Goal: Information Seeking & Learning: Learn about a topic

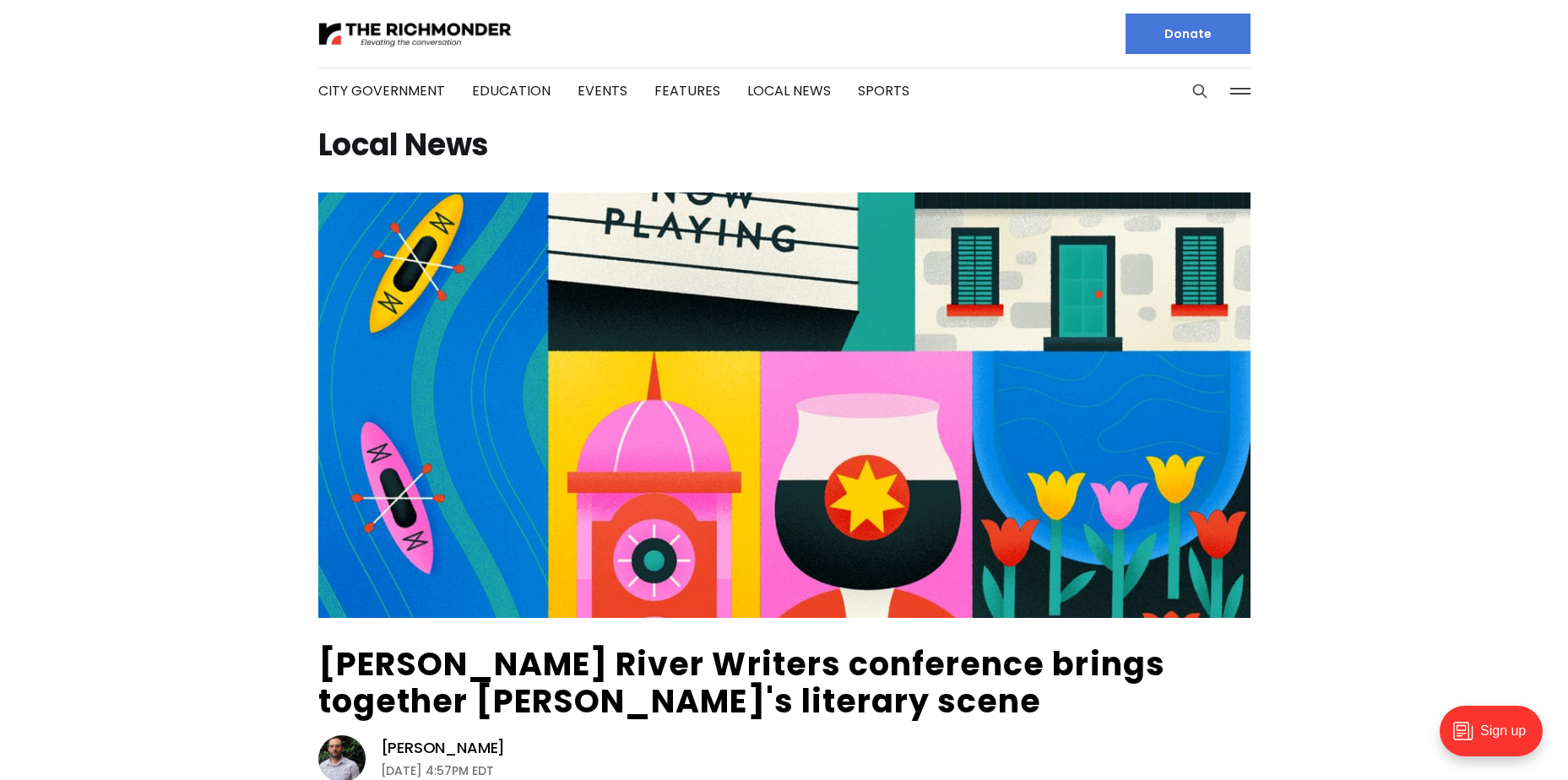
drag, startPoint x: 273, startPoint y: 561, endPoint x: 218, endPoint y: 136, distance: 428.5
click at [365, 88] on link "City Government" at bounding box center [382, 91] width 127 height 20
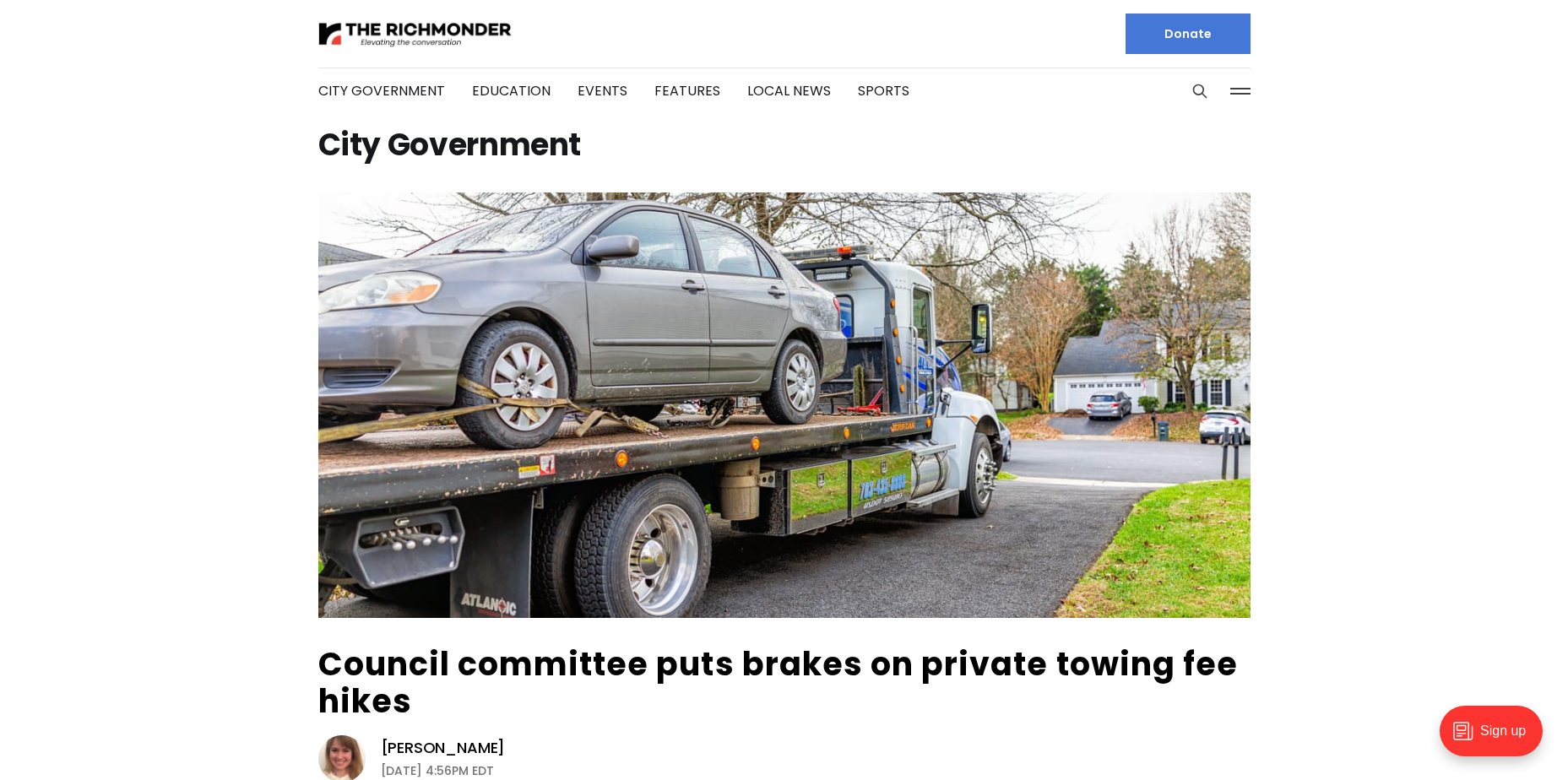
scroll to position [84, 0]
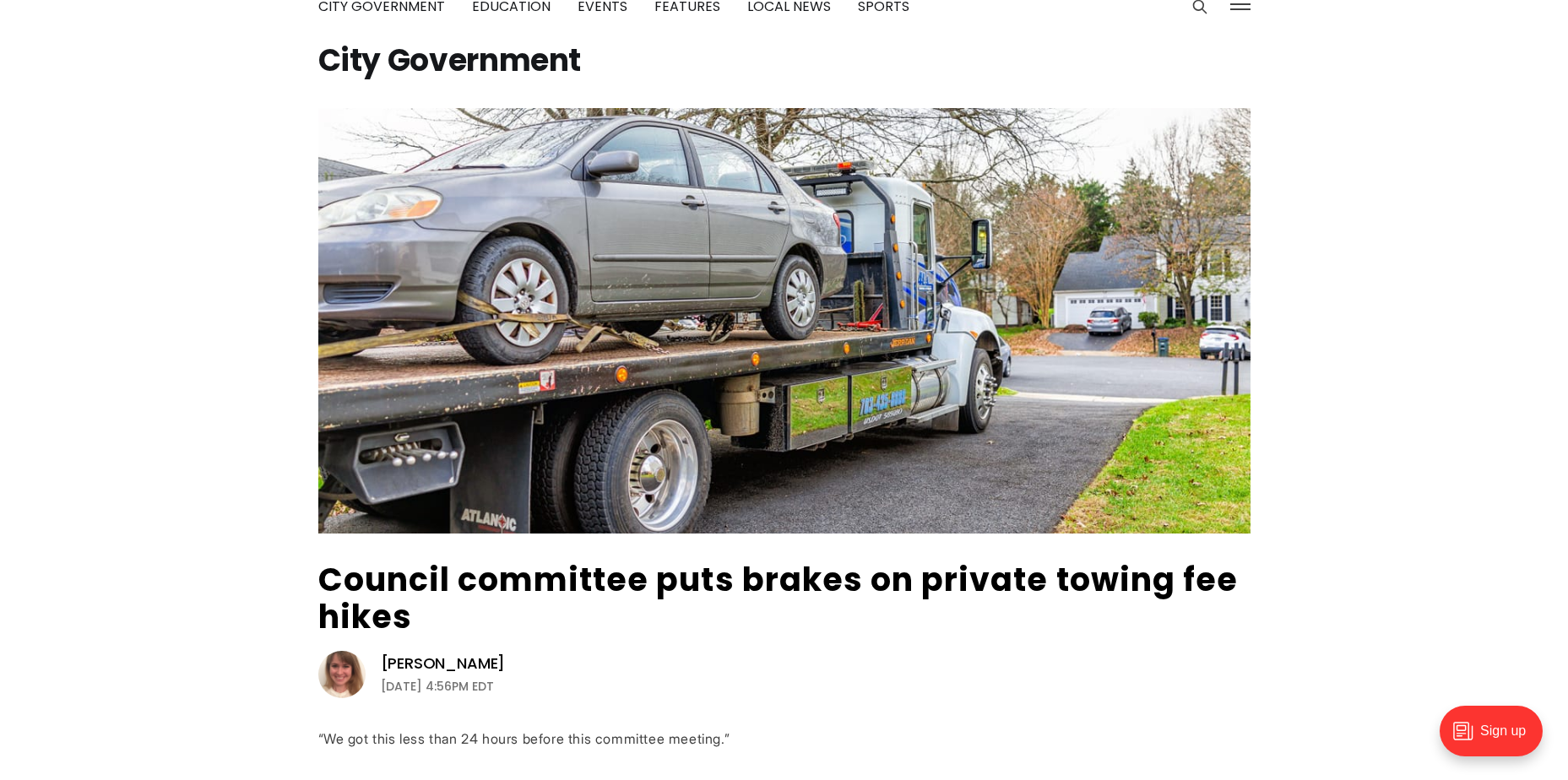
drag, startPoint x: 350, startPoint y: 284, endPoint x: 259, endPoint y: 359, distance: 117.9
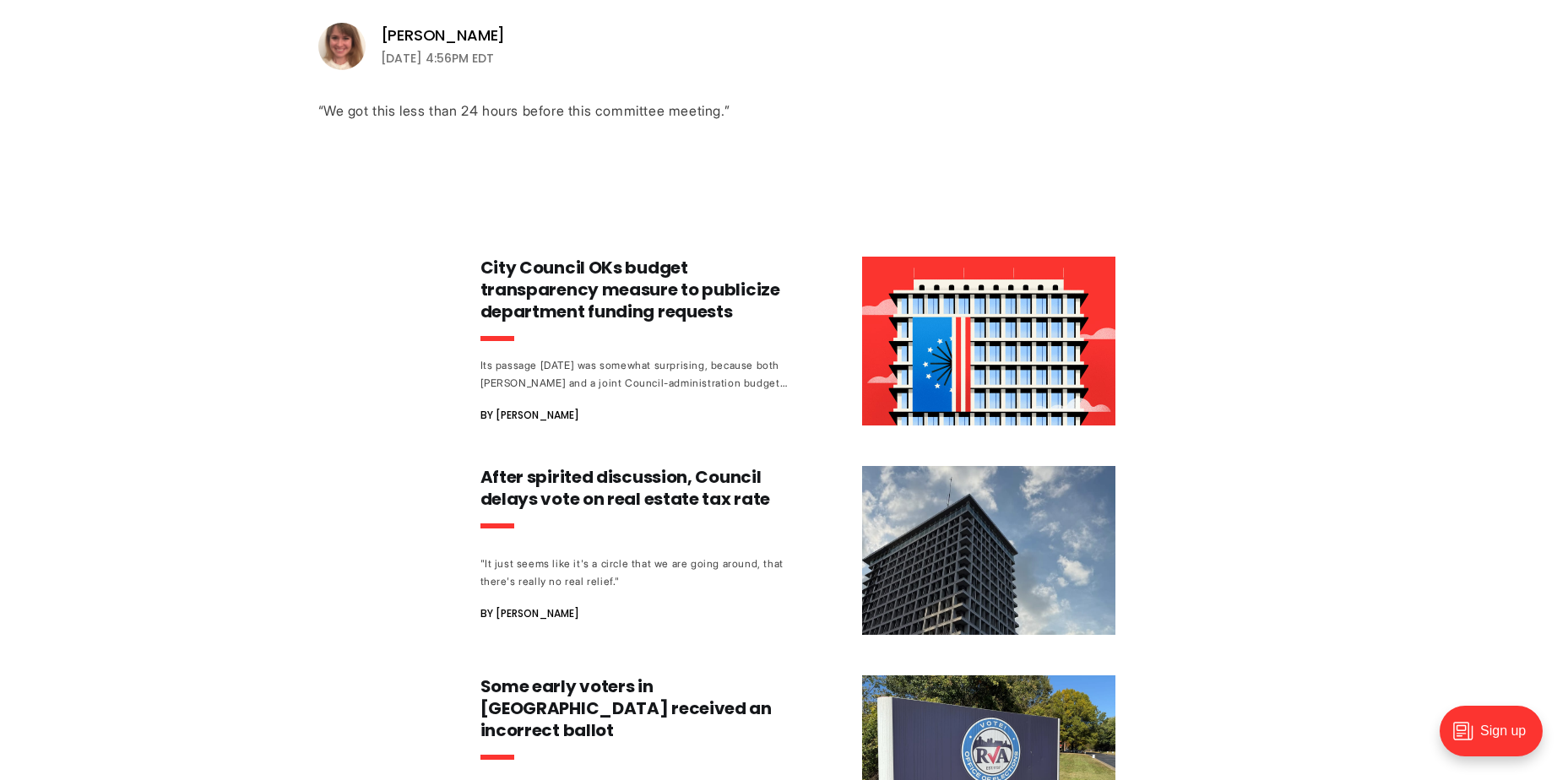
scroll to position [760, 0]
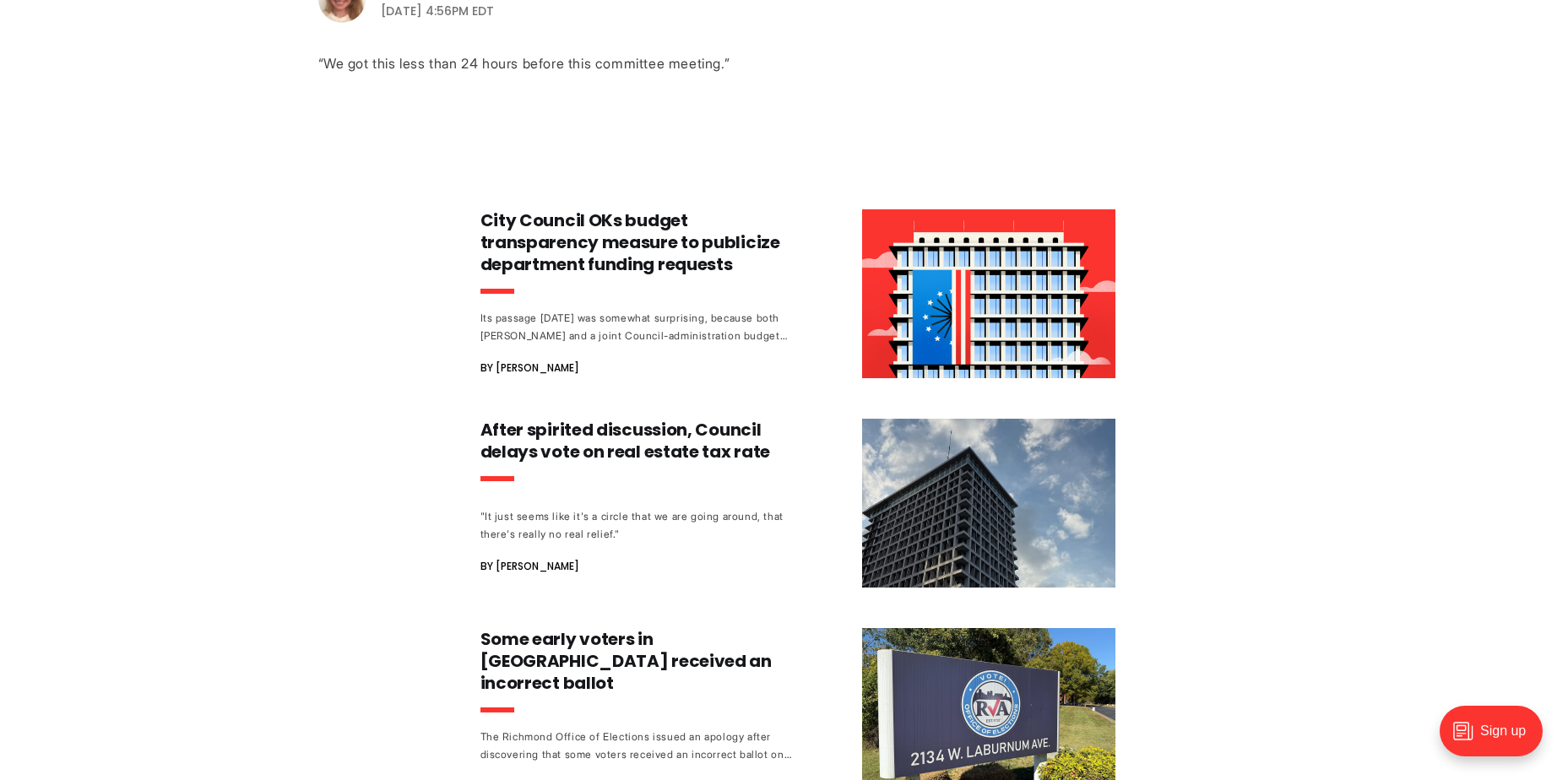
click at [233, 308] on div "Council committee puts brakes on private towing fee hikes Sarah Vogelsong Septe…" at bounding box center [784, 439] width 1568 height 2014
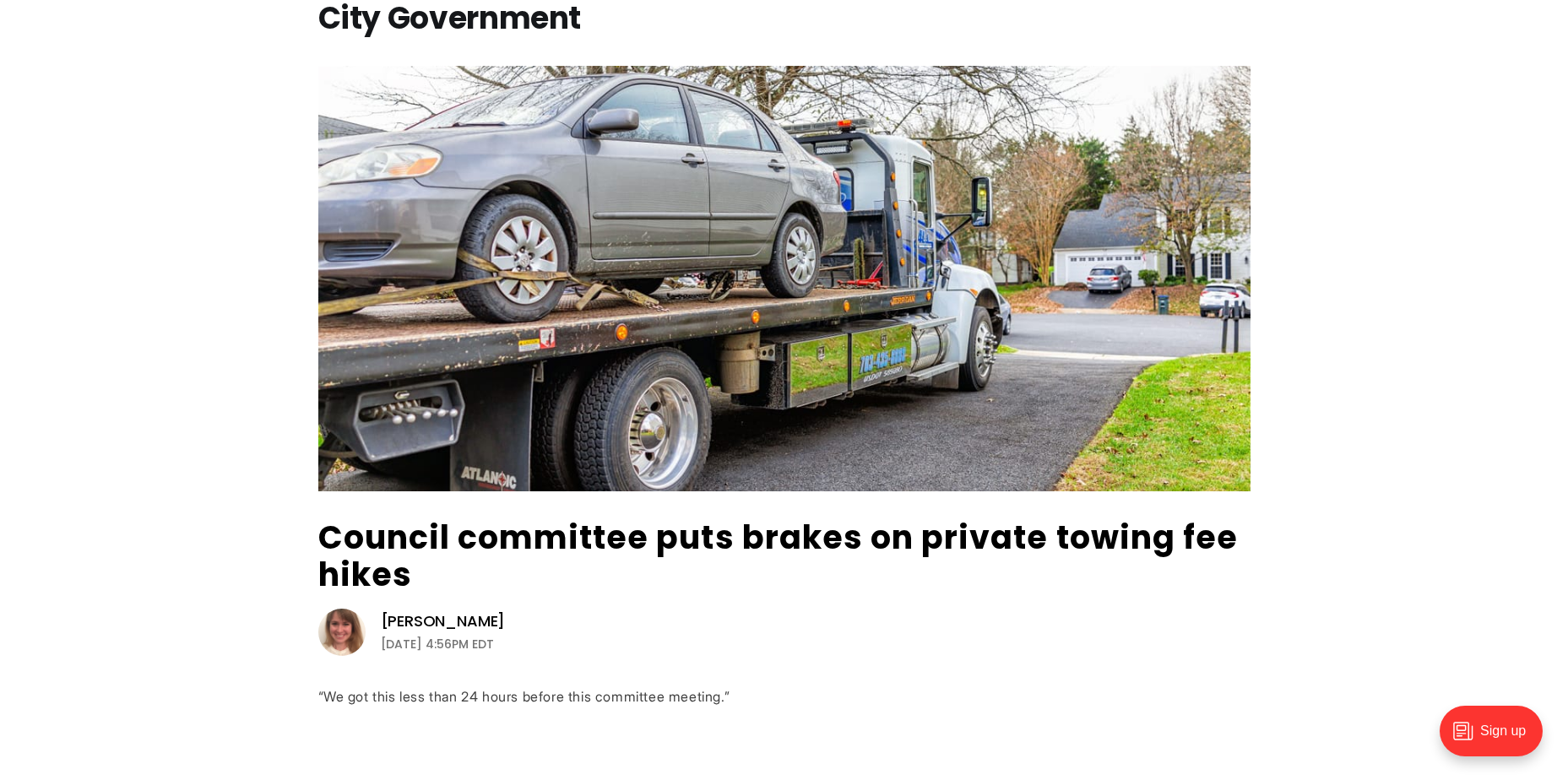
scroll to position [84, 0]
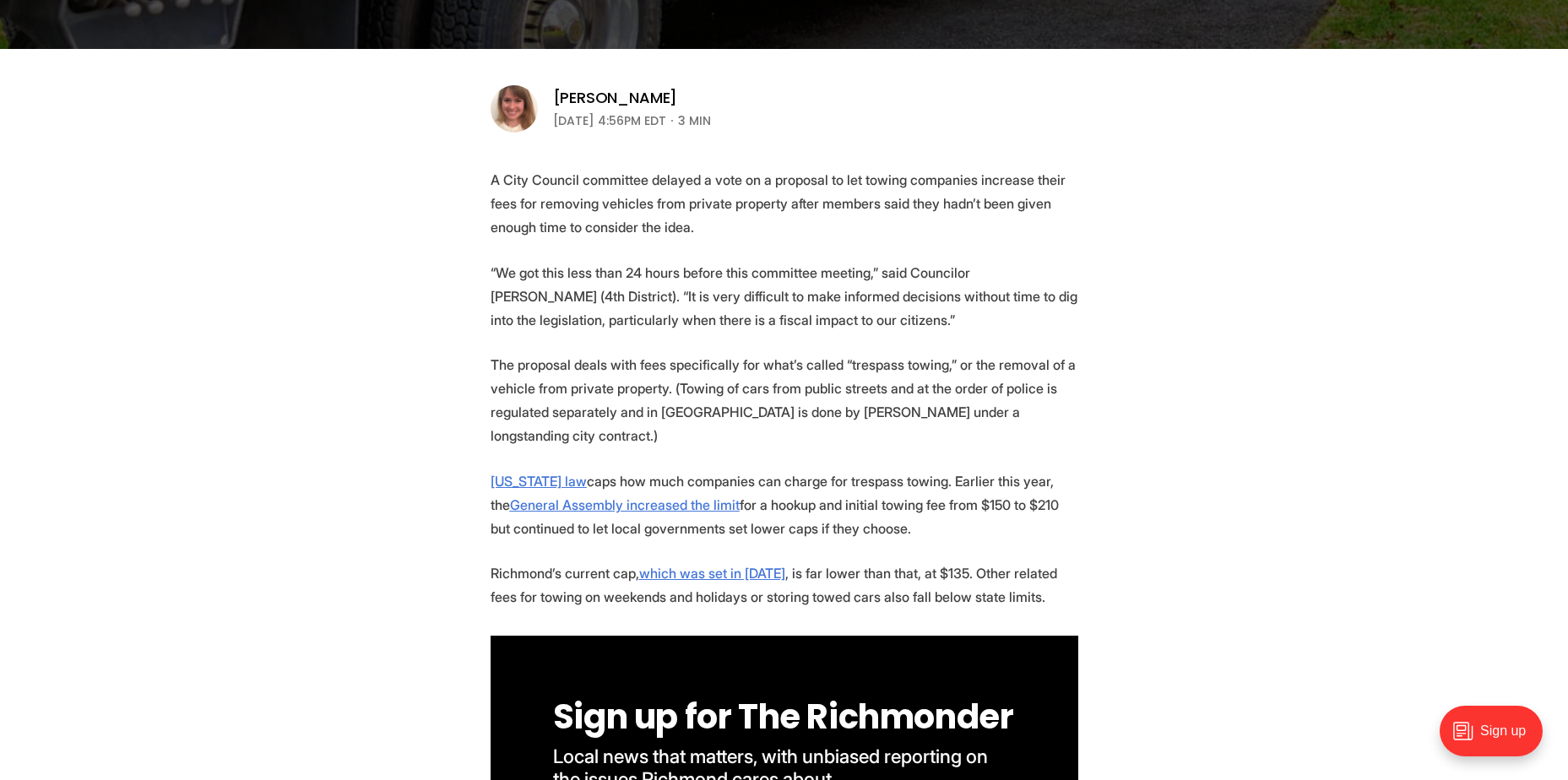
scroll to position [507, 0]
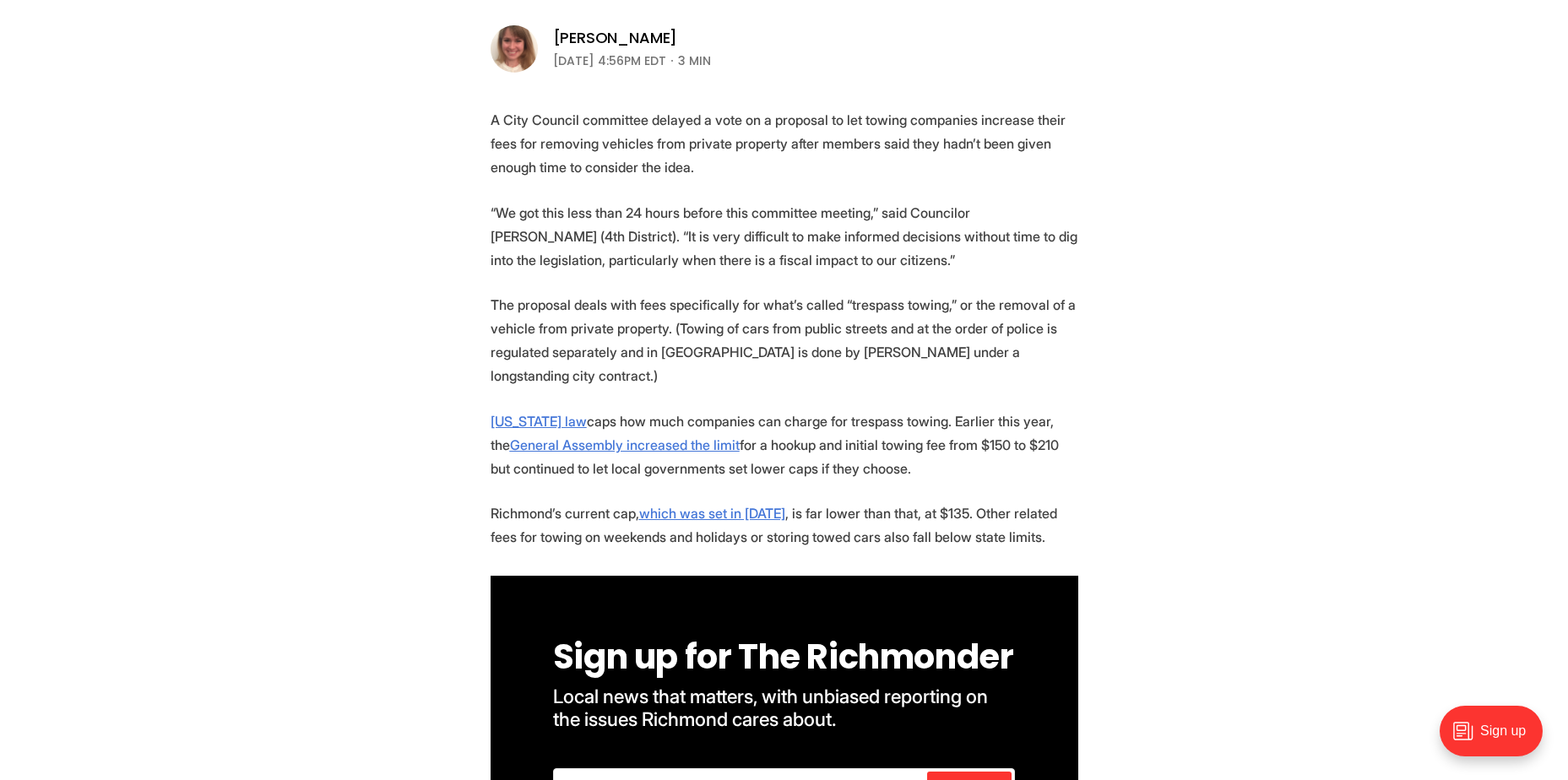
scroll to position [591, 0]
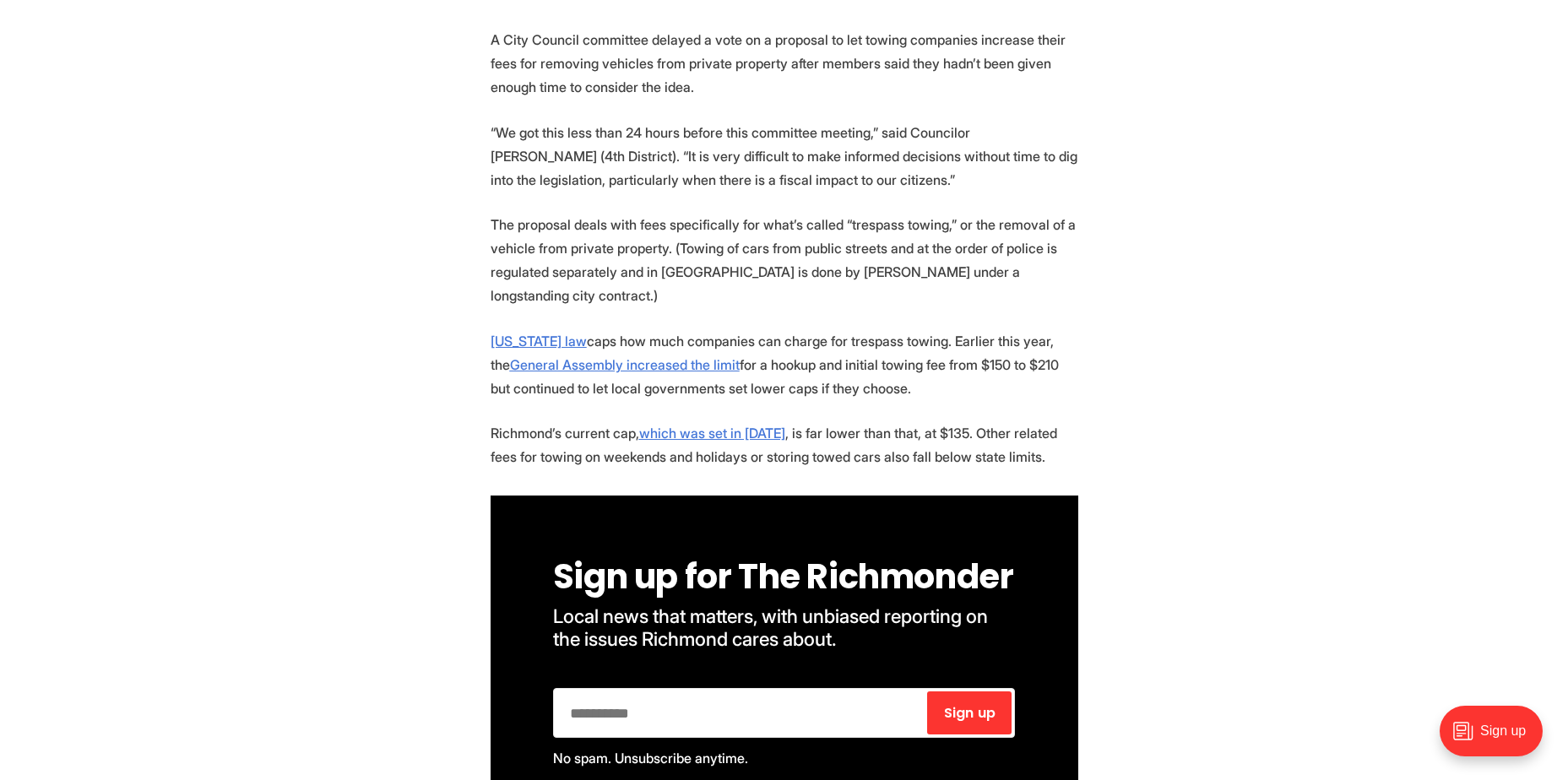
scroll to position [676, 0]
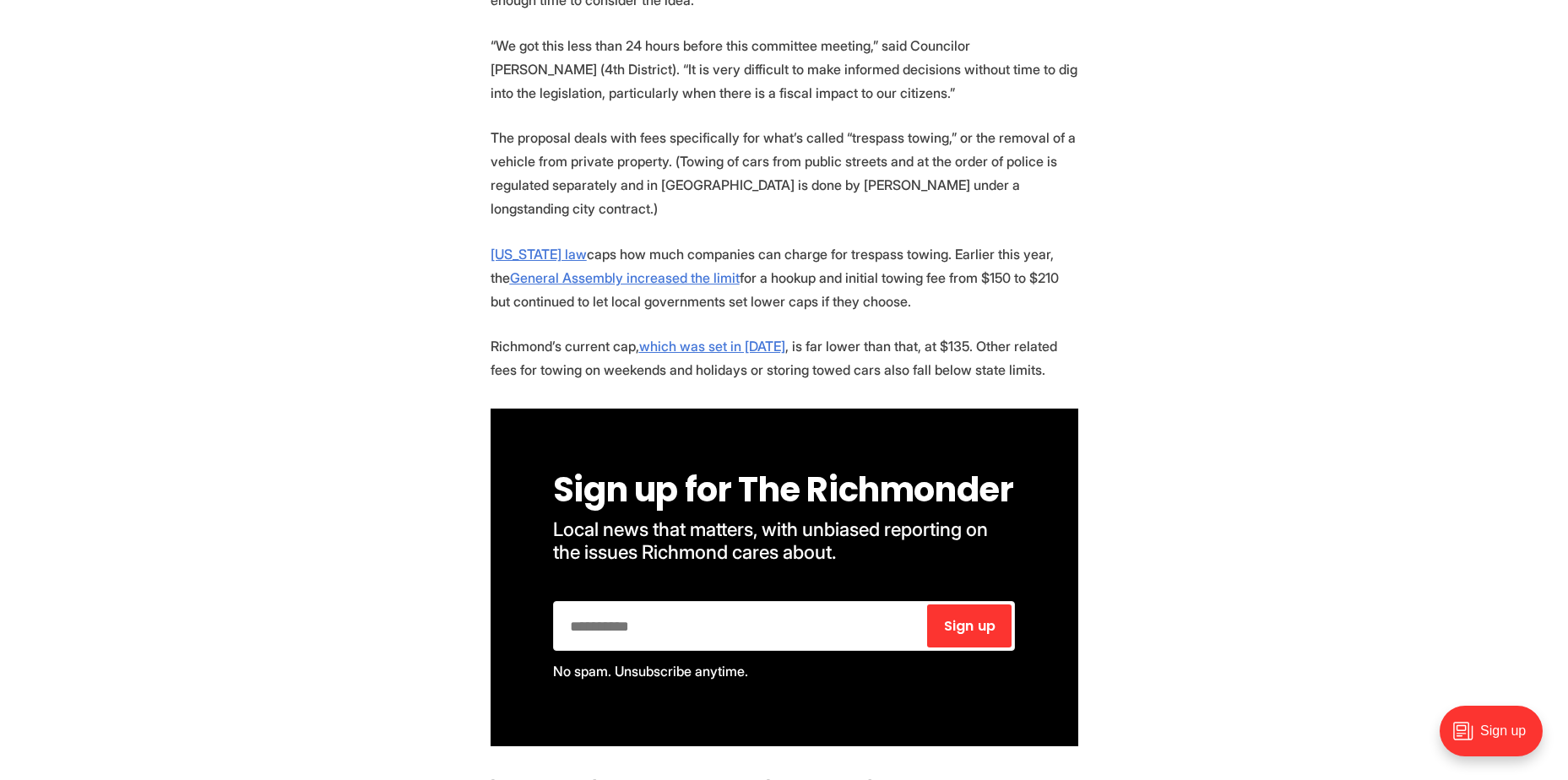
scroll to position [760, 0]
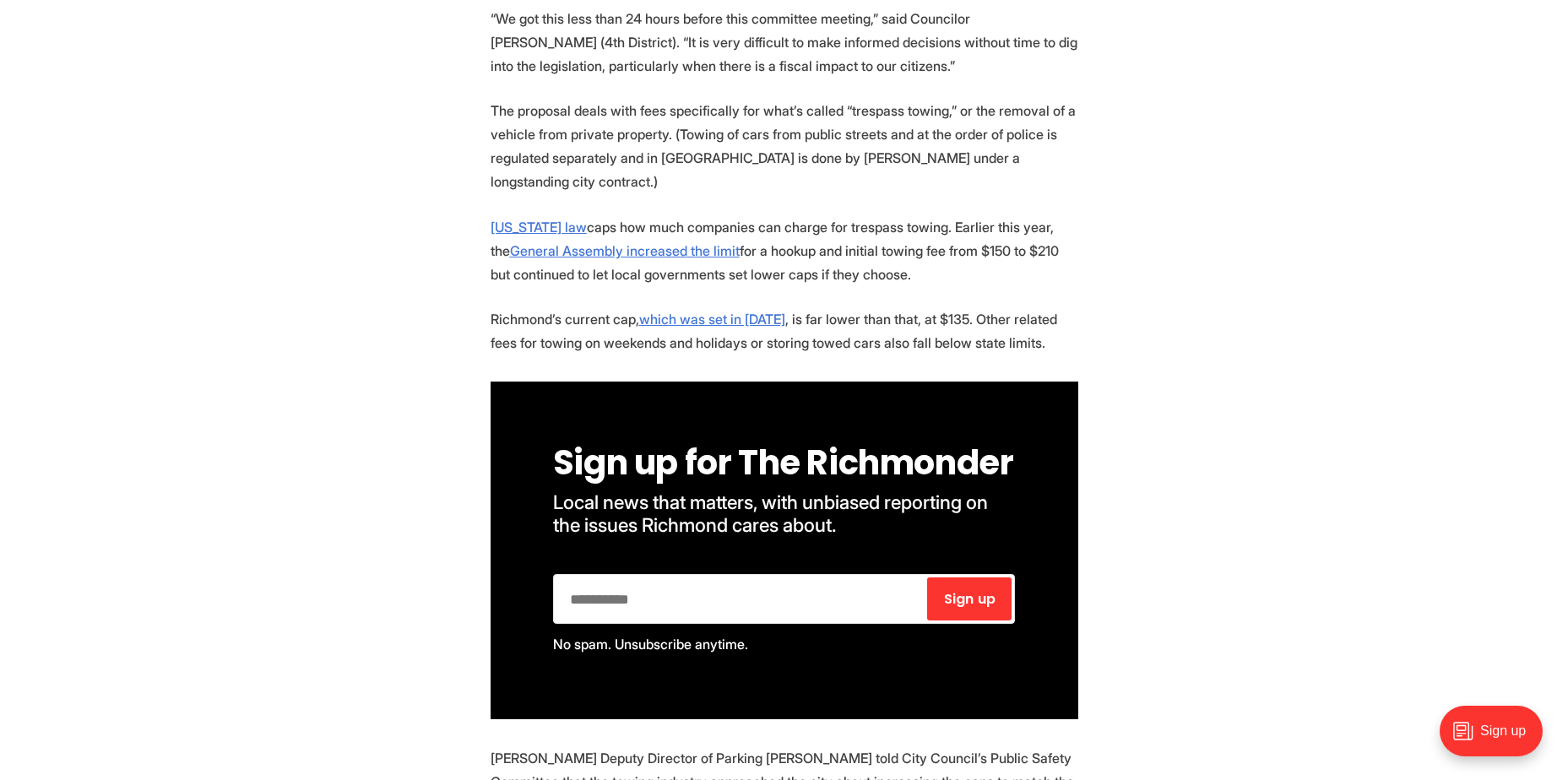
click at [400, 307] on section "A City Council committee delayed a vote on a proposal to let towing companies i…" at bounding box center [784, 787] width 1568 height 1747
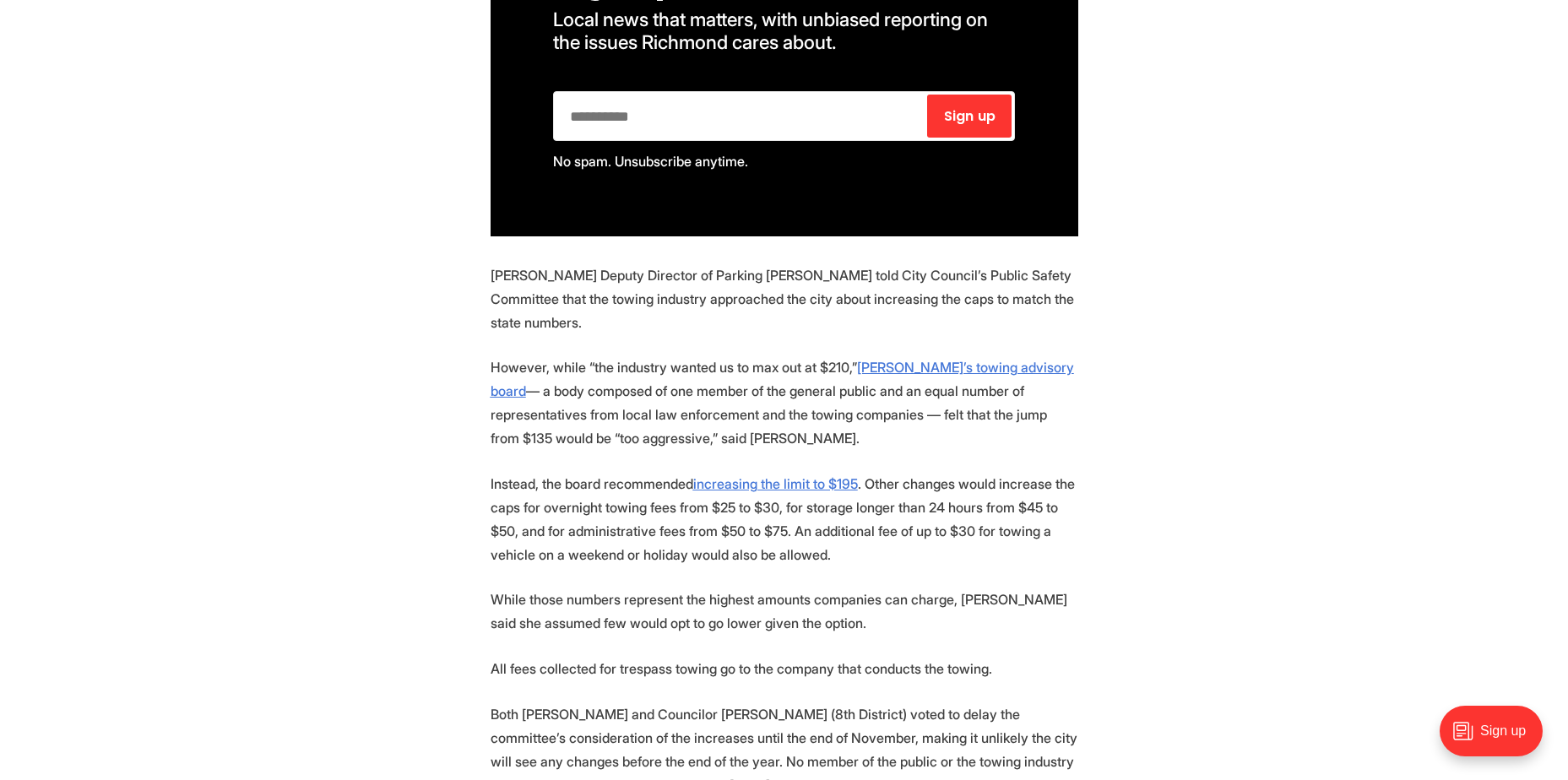
scroll to position [1267, 0]
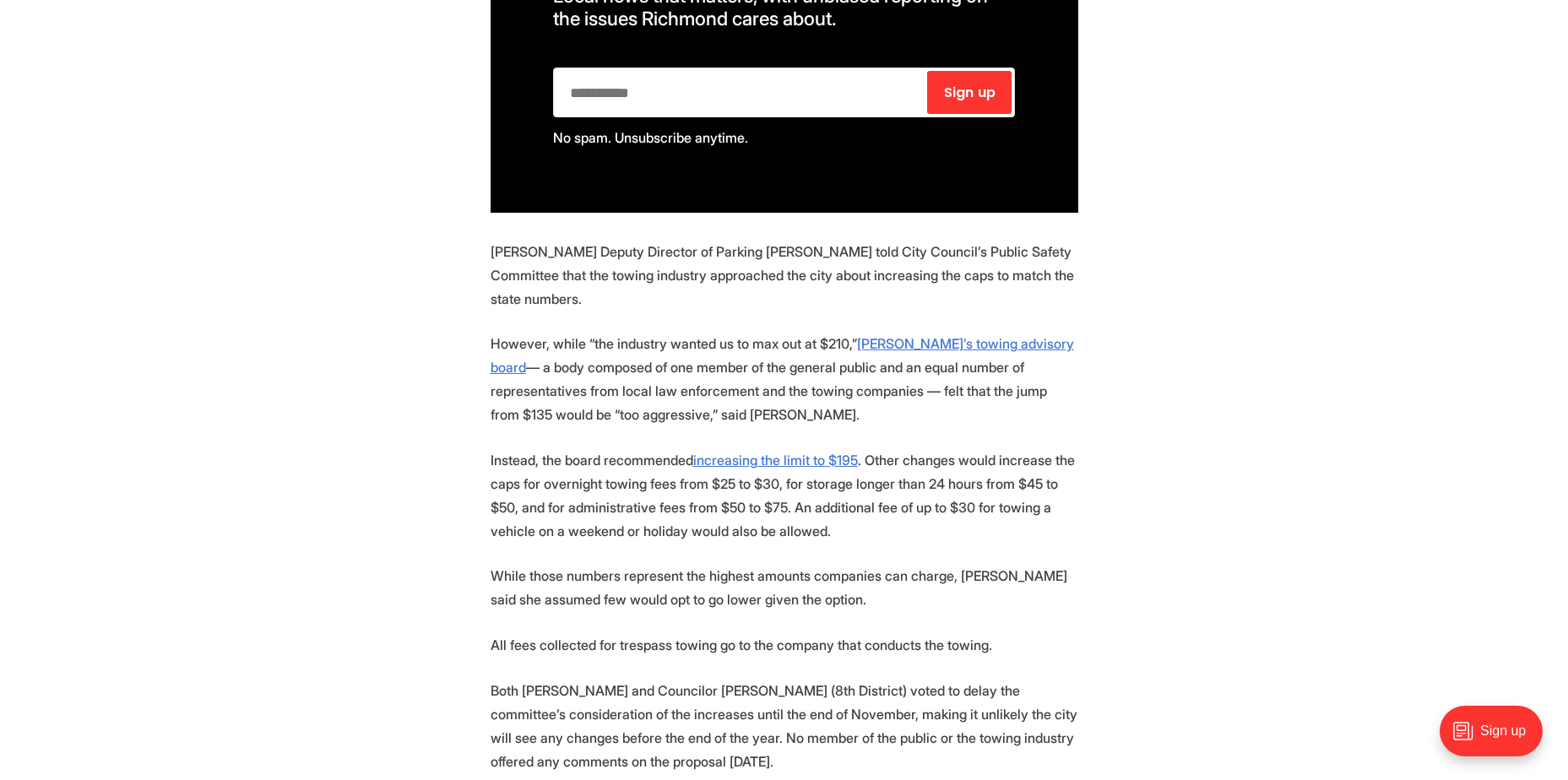
click at [400, 307] on section "A City Council committee delayed a vote on a proposal to let towing companies i…" at bounding box center [784, 280] width 1568 height 1747
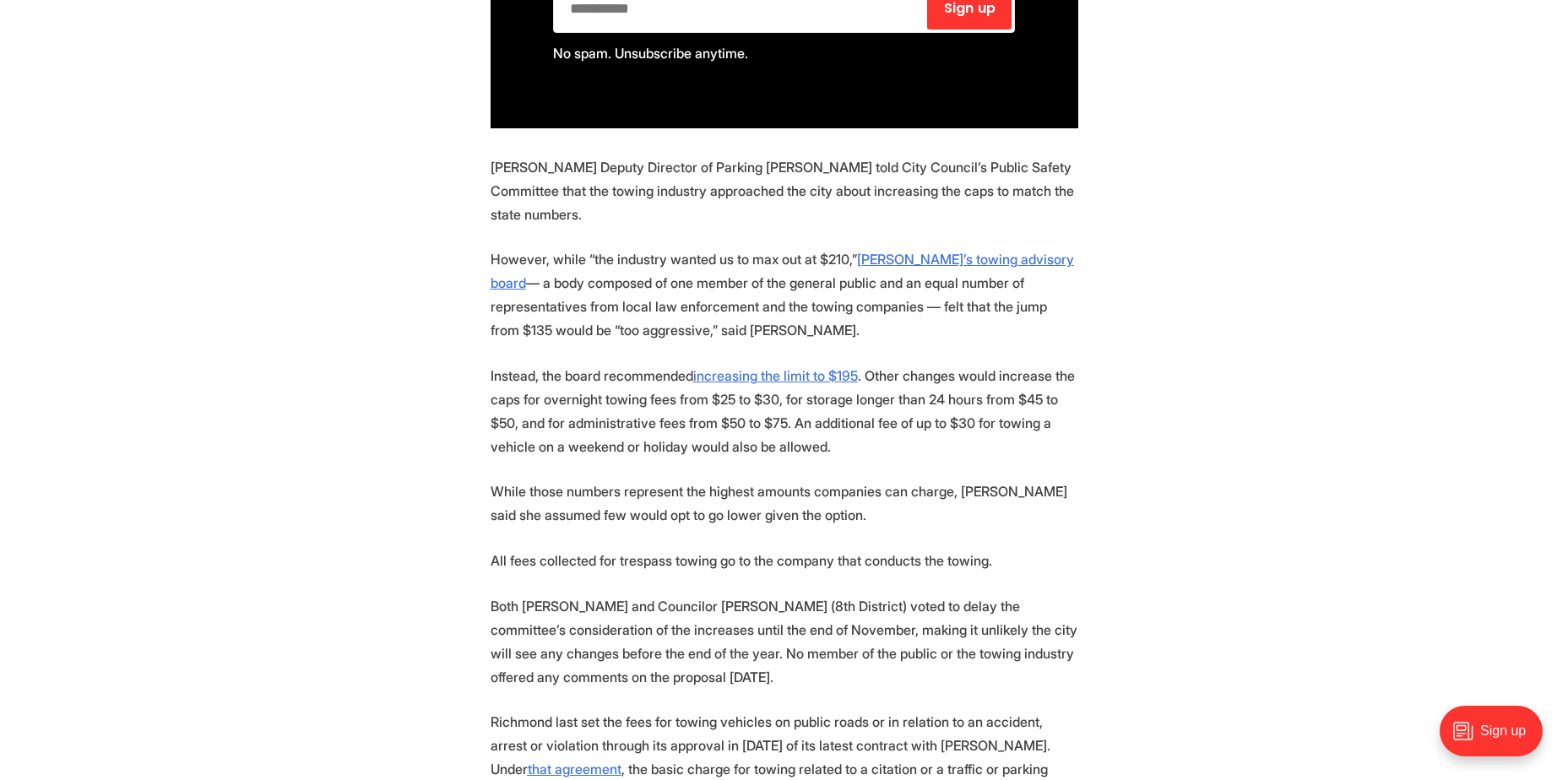
click at [400, 307] on section "A City Council committee delayed a vote on a proposal to let towing companies i…" at bounding box center [784, 196] width 1568 height 1747
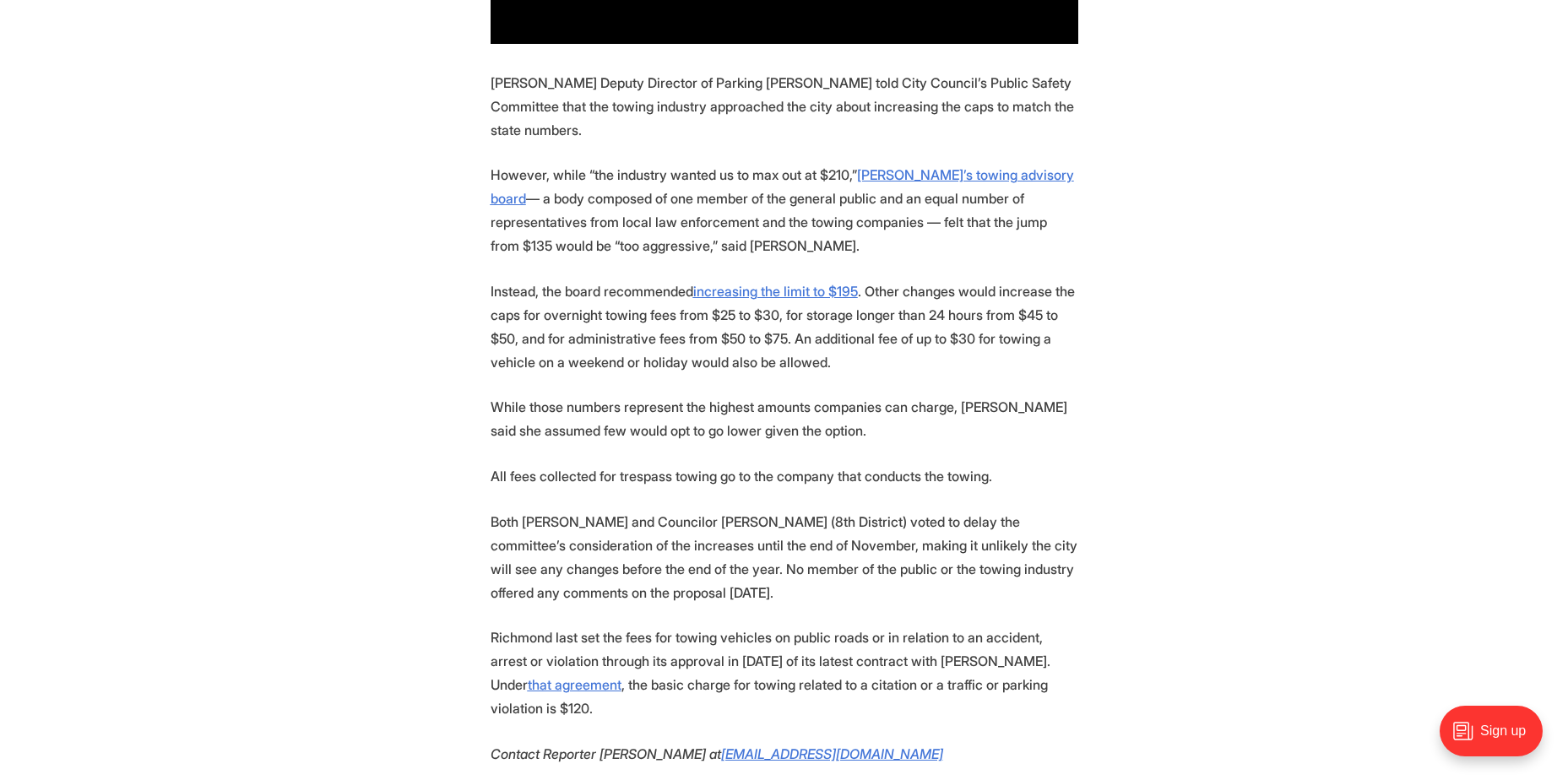
click at [400, 307] on section "A City Council committee delayed a vote on a proposal to let towing companies i…" at bounding box center [784, 111] width 1568 height 1747
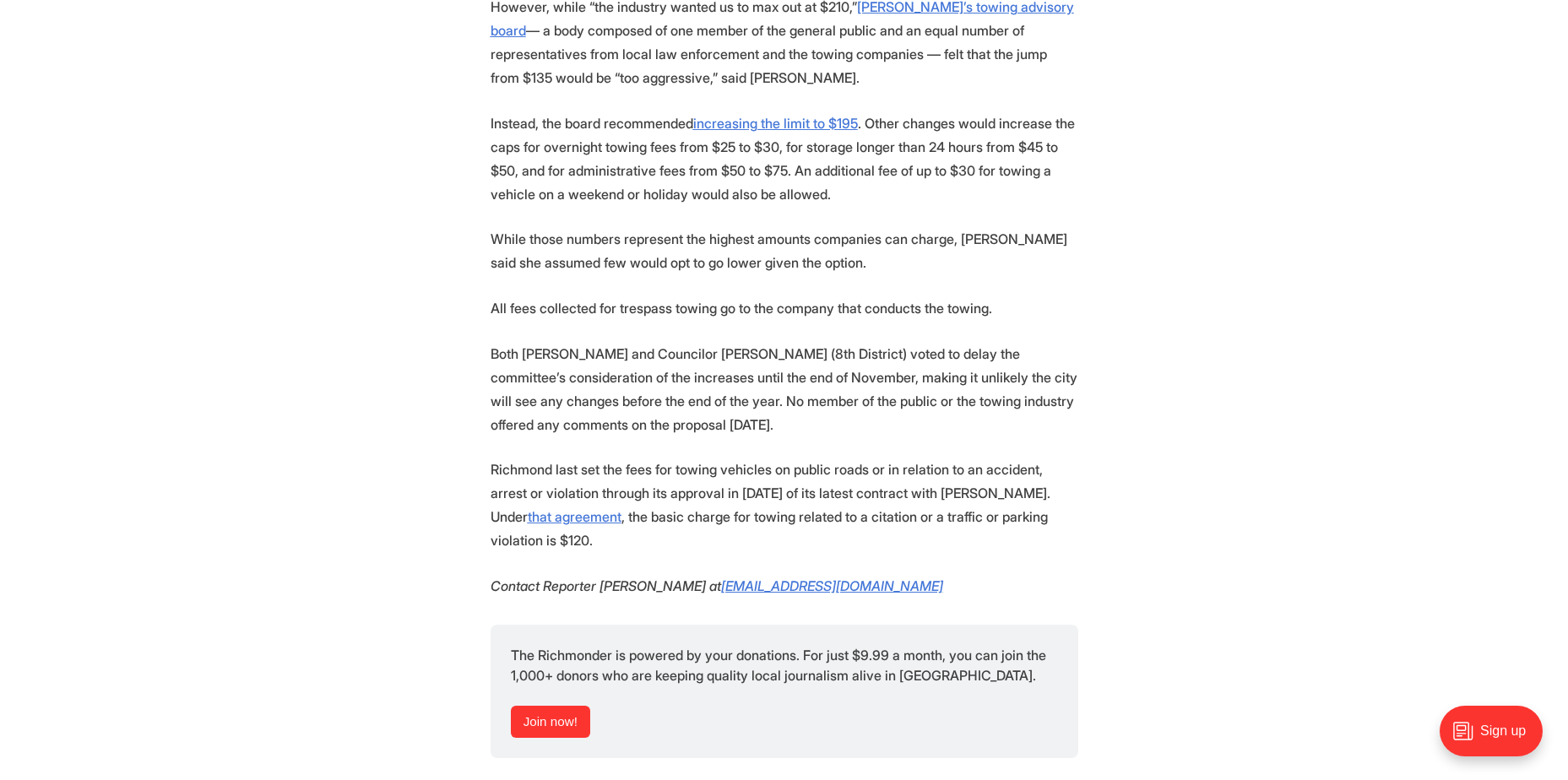
scroll to position [1605, 0]
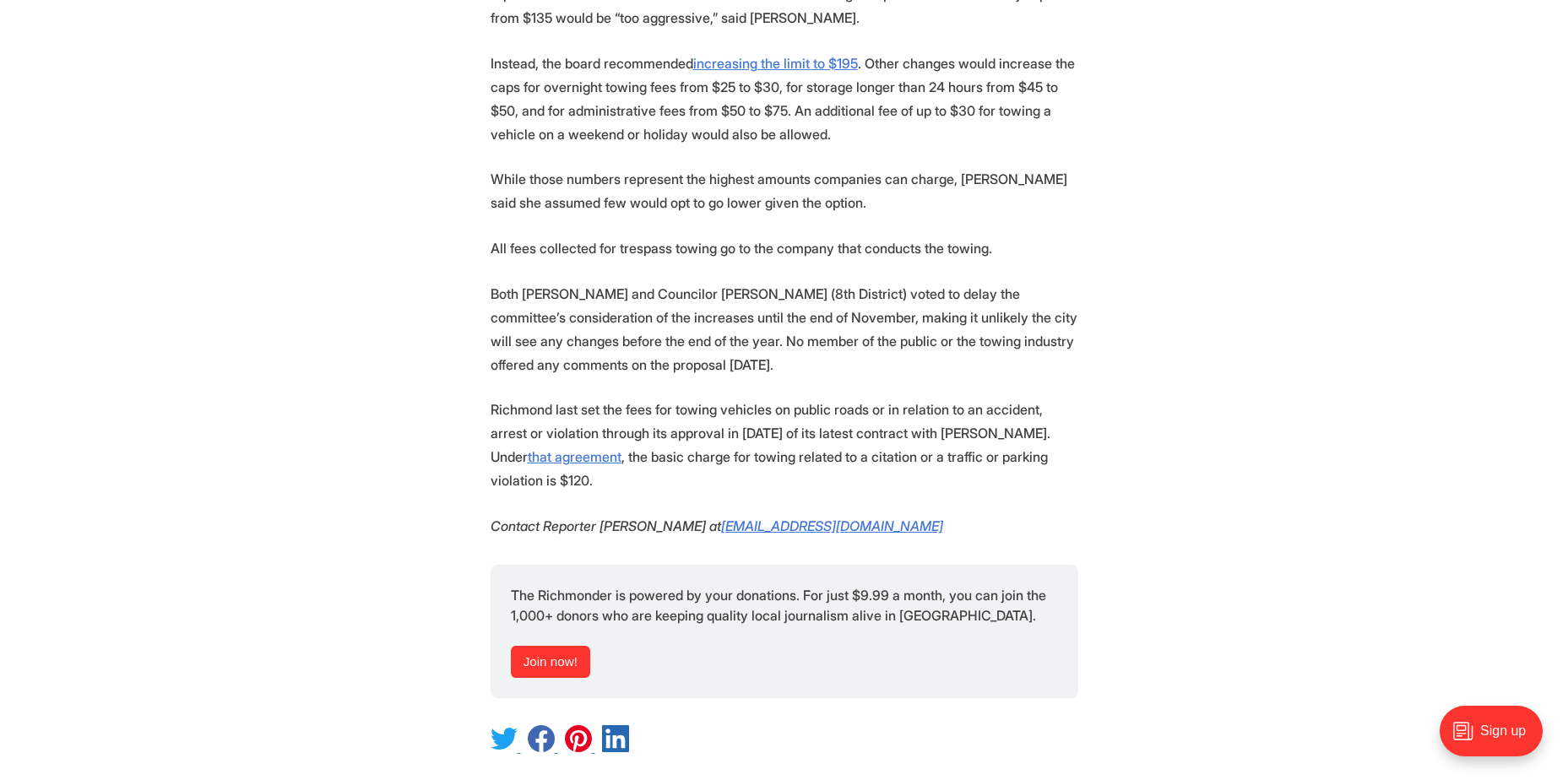
scroll to position [1690, 0]
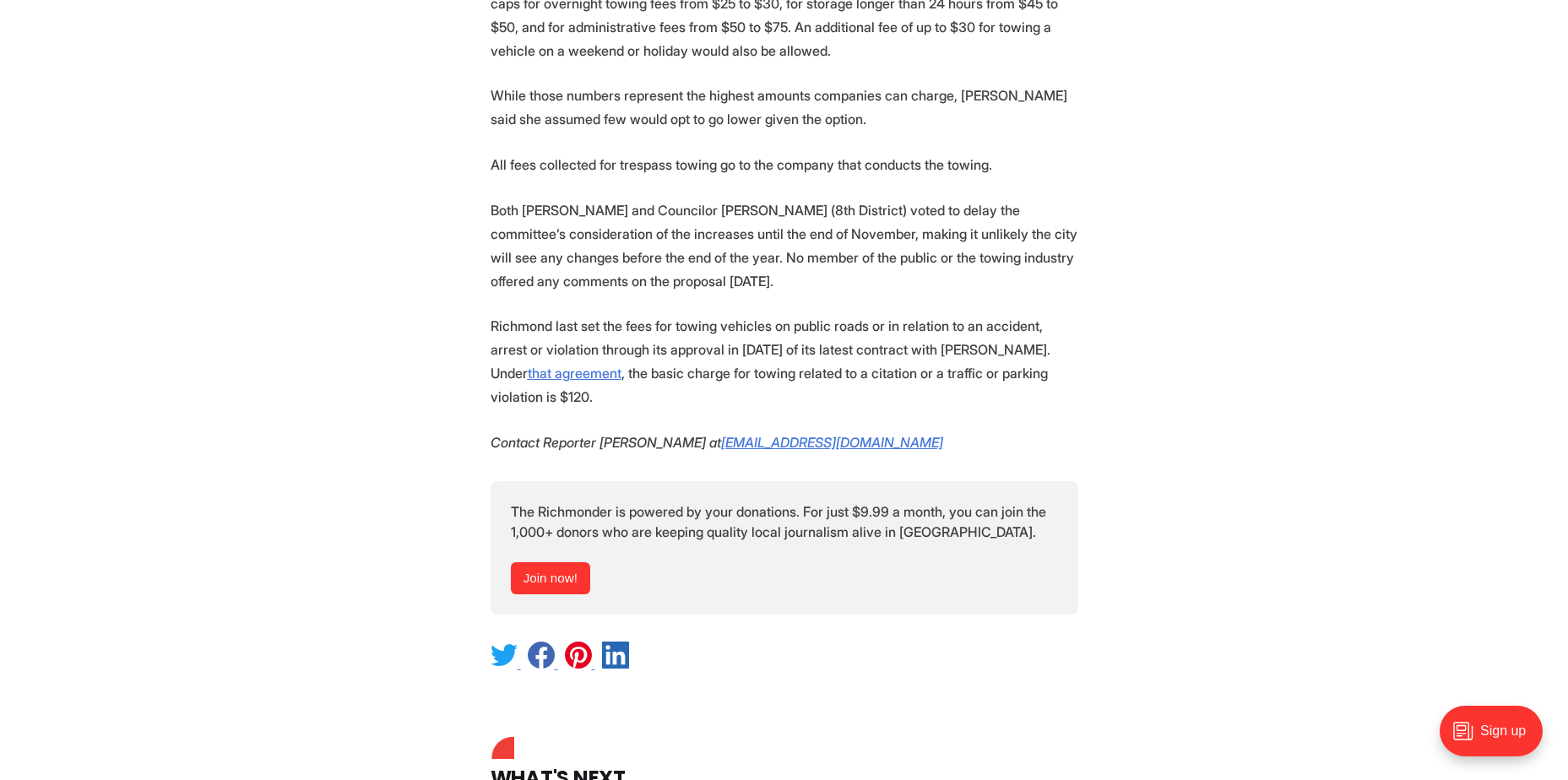
scroll to position [1774, 0]
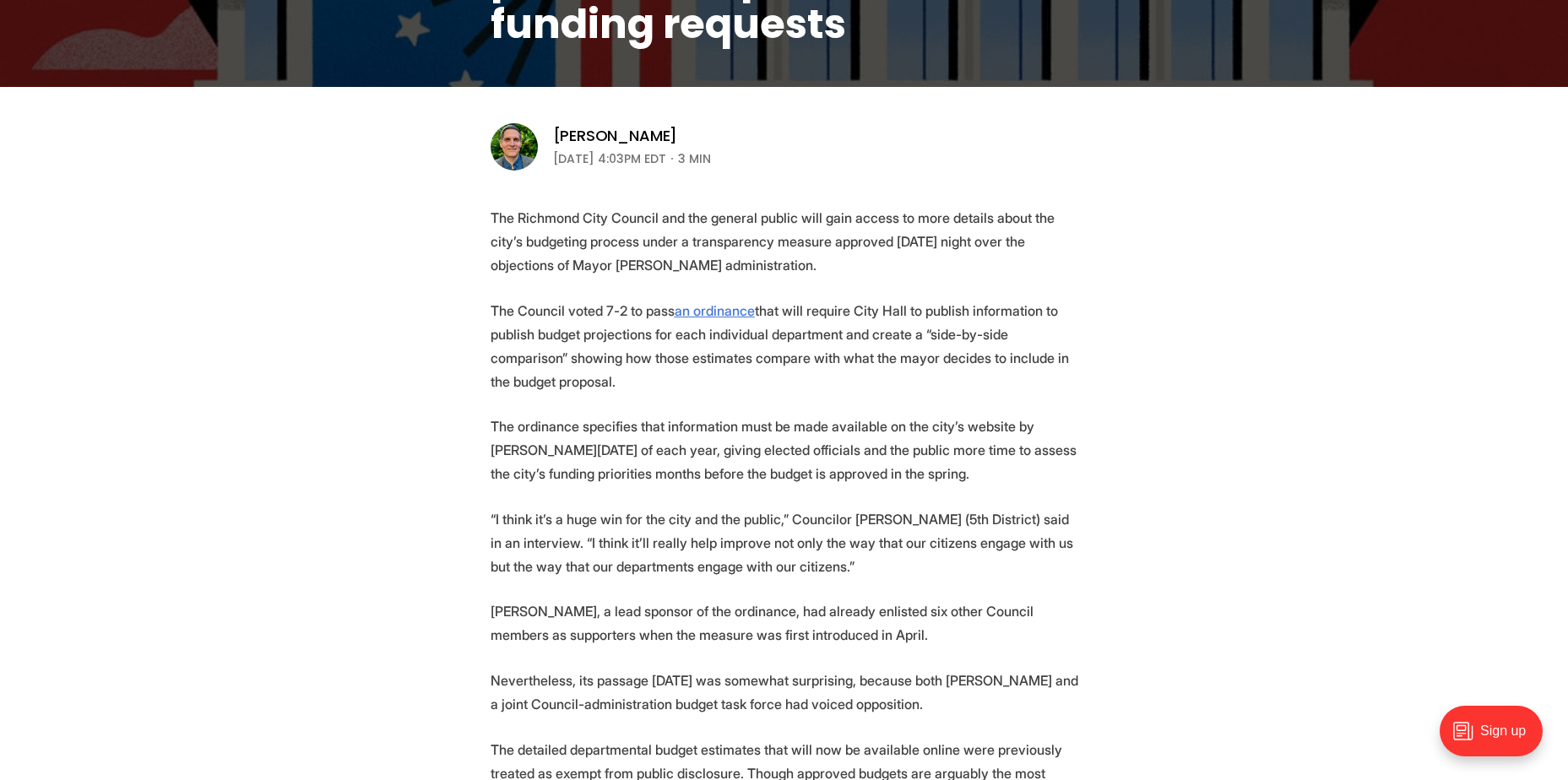
scroll to position [507, 0]
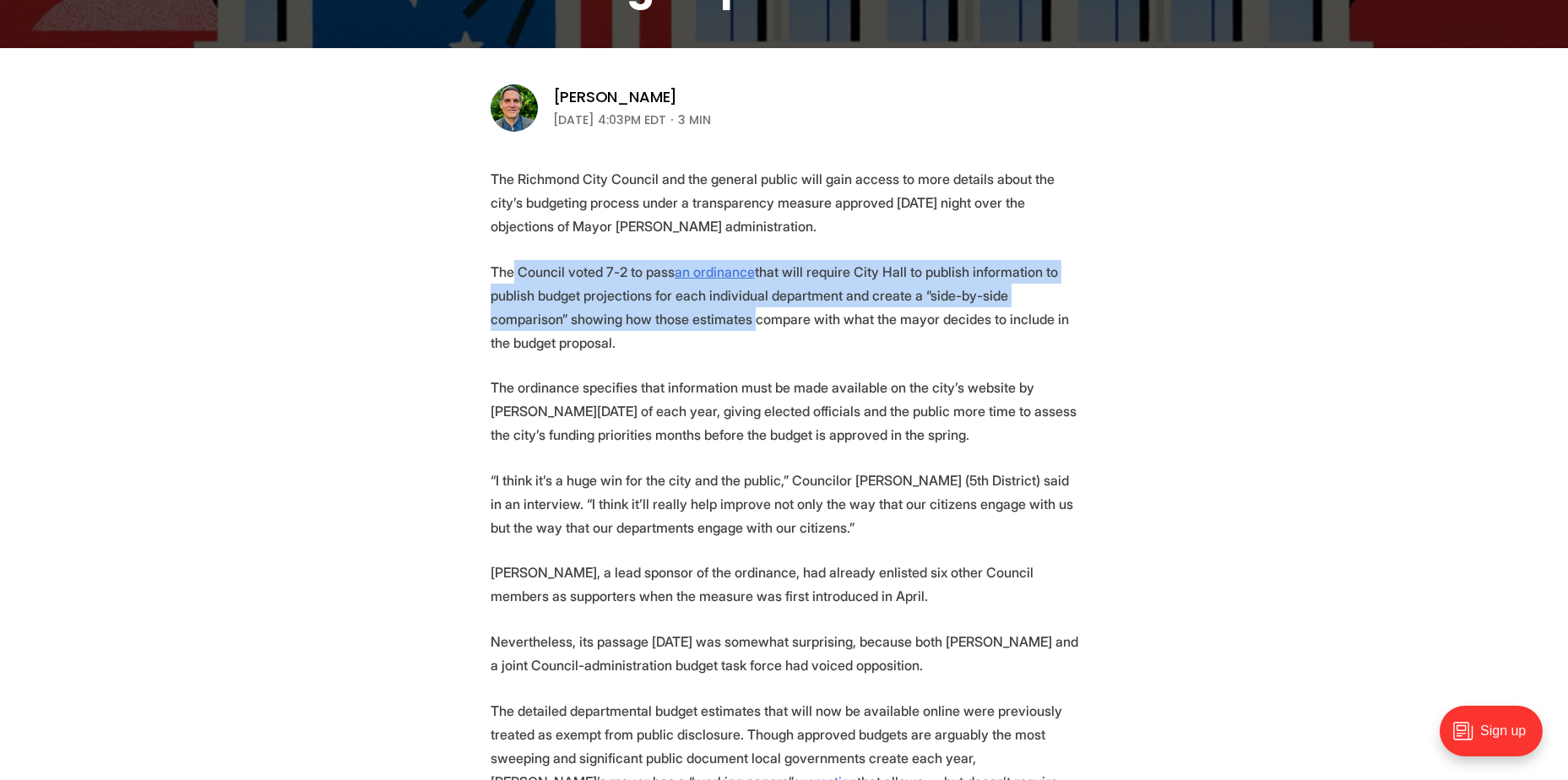
drag, startPoint x: 567, startPoint y: 292, endPoint x: 665, endPoint y: 312, distance: 100.0
click at [665, 312] on p "The Council voted 7-2 to pass an ordinance that will require City Hall to publi…" at bounding box center [785, 308] width 588 height 95
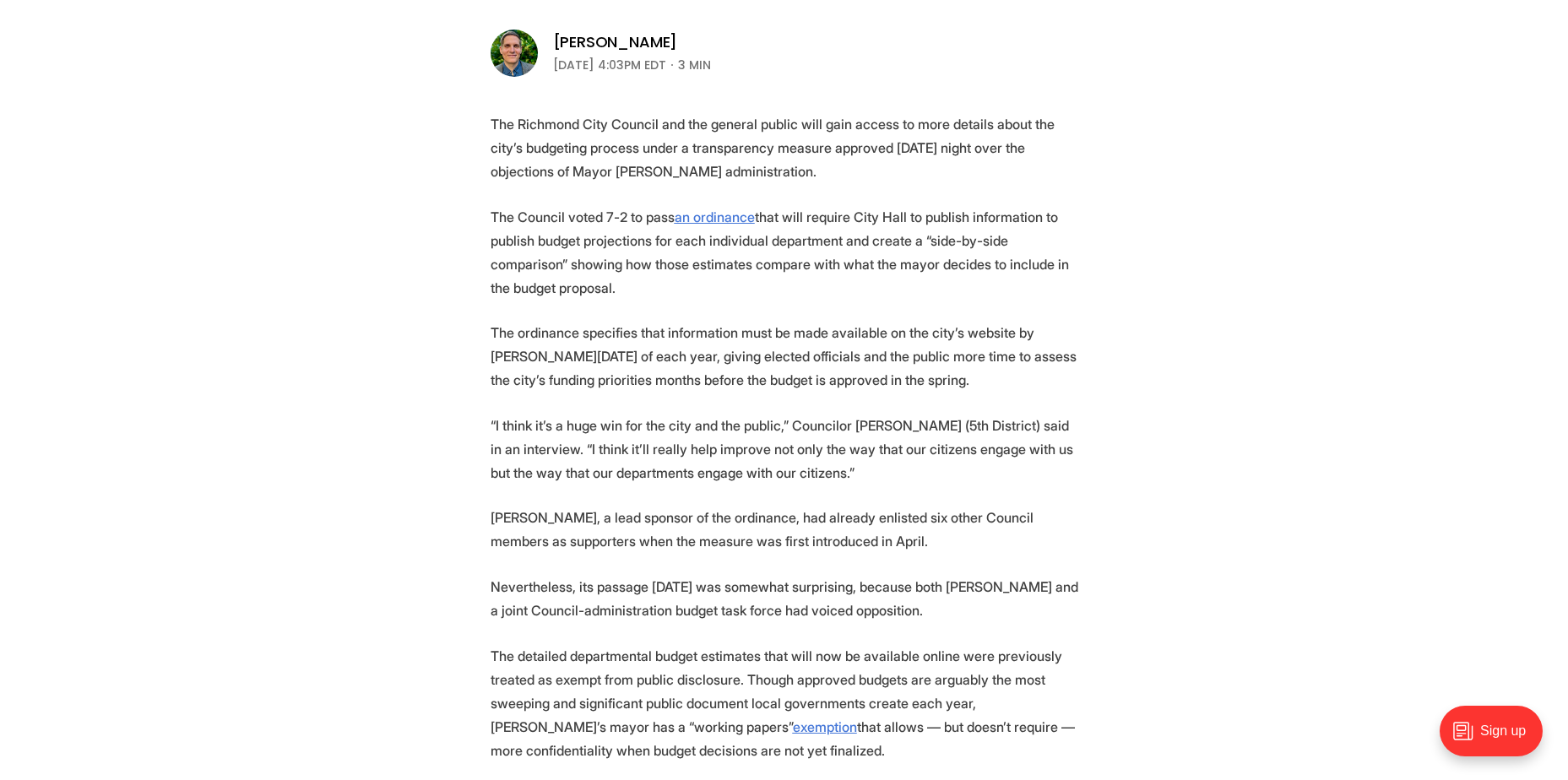
scroll to position [591, 0]
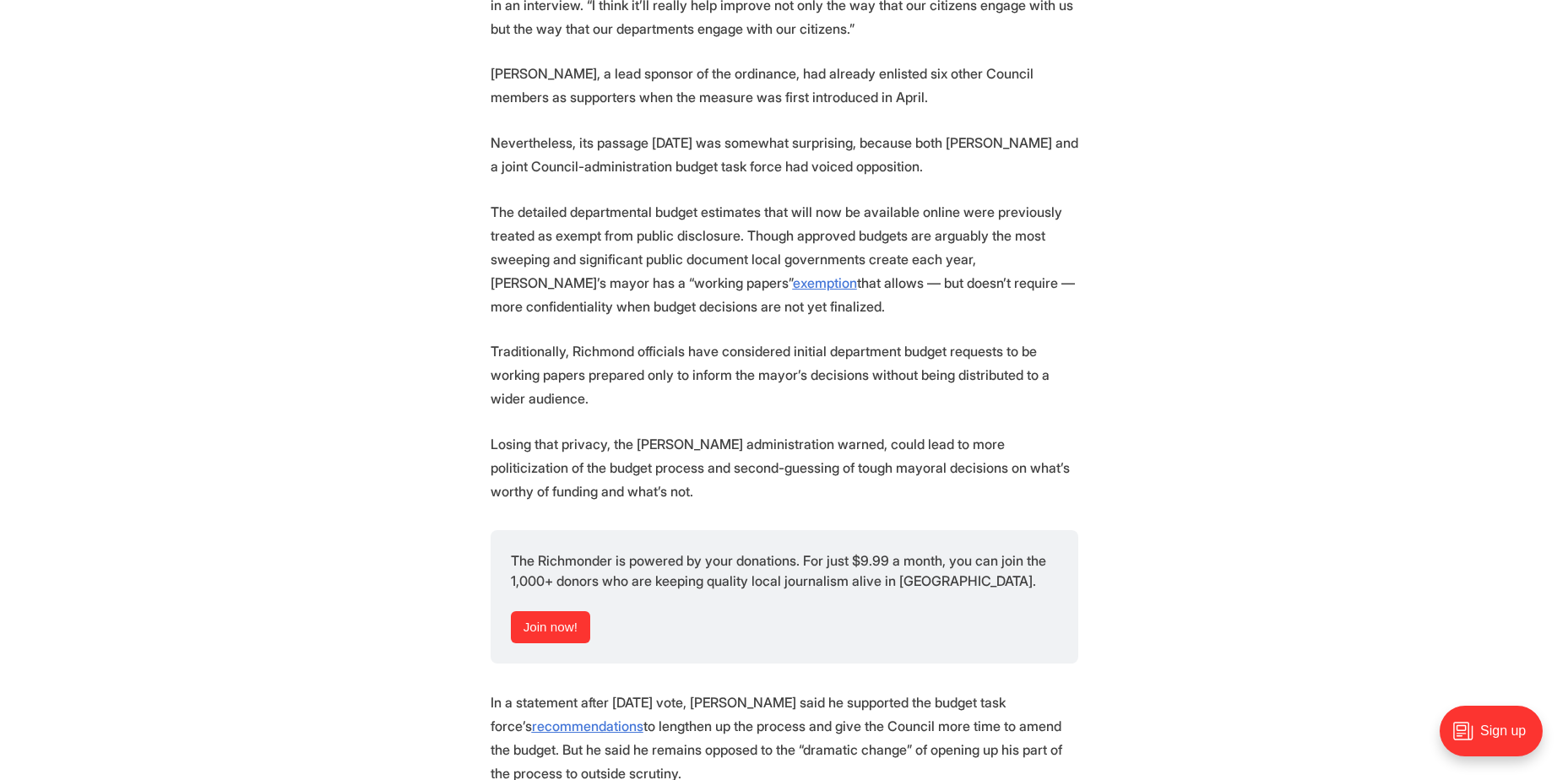
scroll to position [1014, 0]
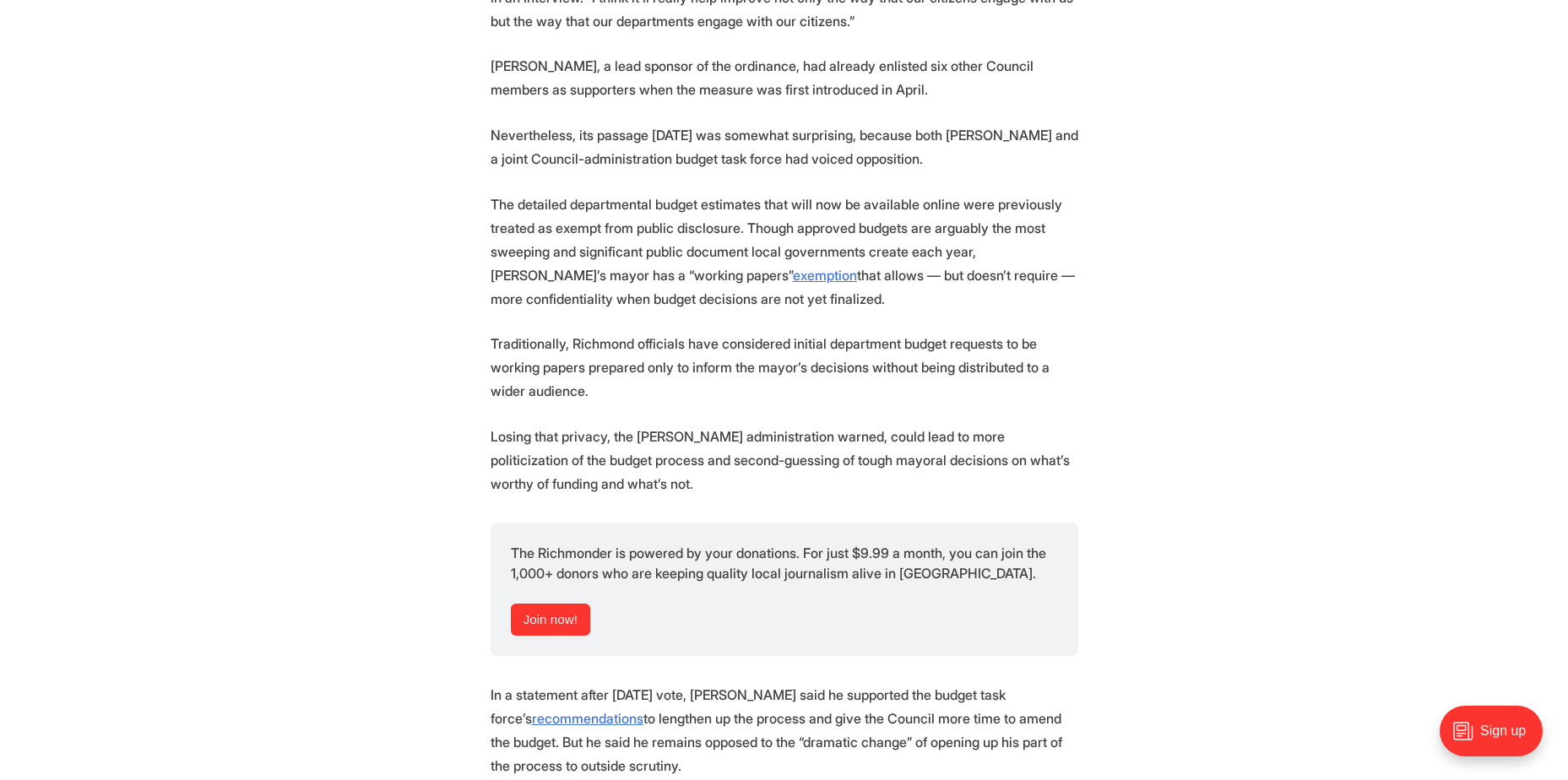
click at [427, 232] on section "The Richmond City Council and the general public will gain access to more detai…" at bounding box center [784, 755] width 1568 height 2190
click at [311, 262] on section "The Richmond City Council and the general public will gain access to more detai…" at bounding box center [784, 755] width 1568 height 2190
click at [344, 246] on section "The Richmond City Council and the general public will gain access to more detai…" at bounding box center [784, 755] width 1568 height 2190
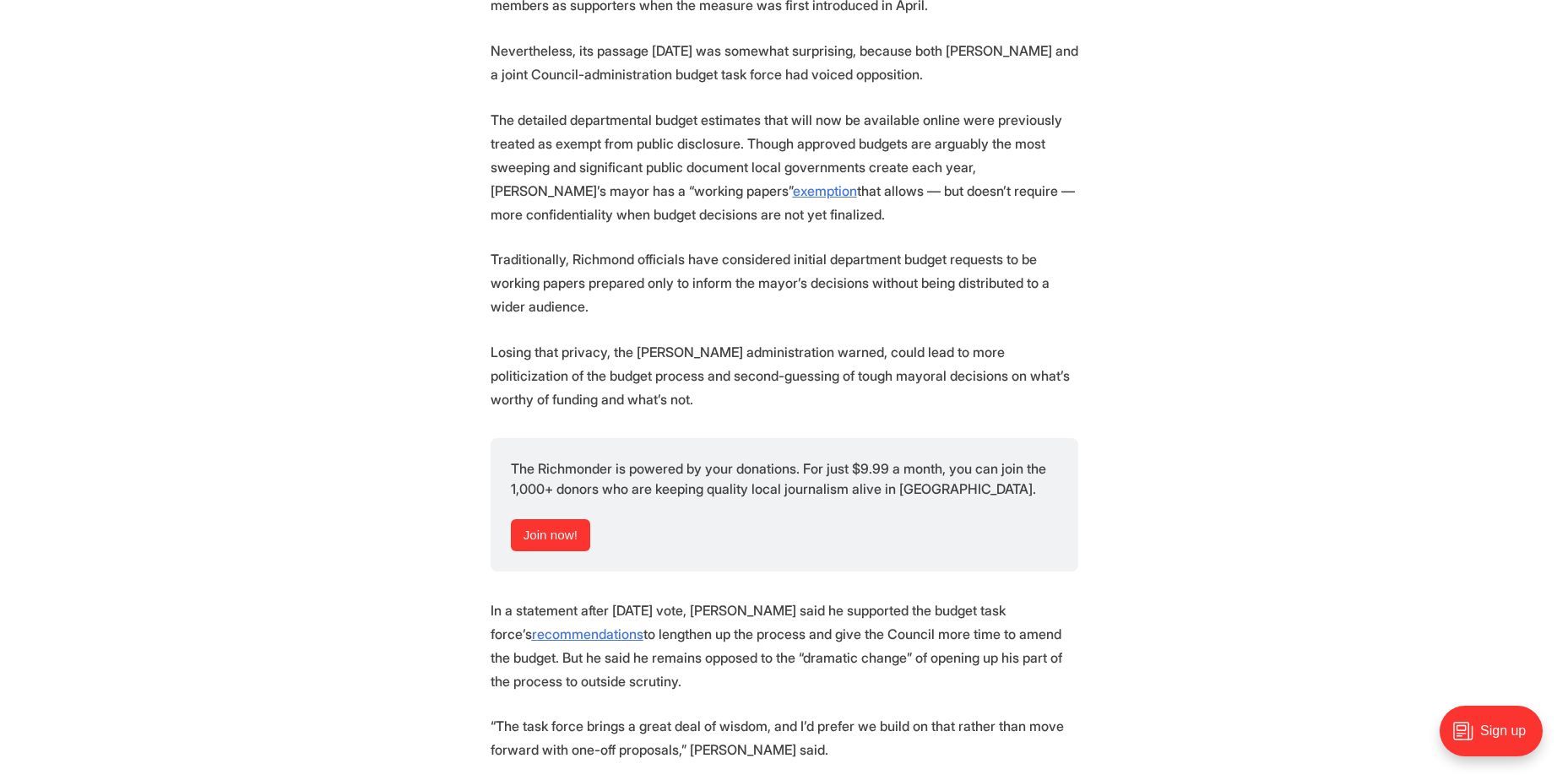
click at [344, 246] on section "The Richmond City Council and the general public will gain access to more detai…" at bounding box center [784, 671] width 1568 height 2190
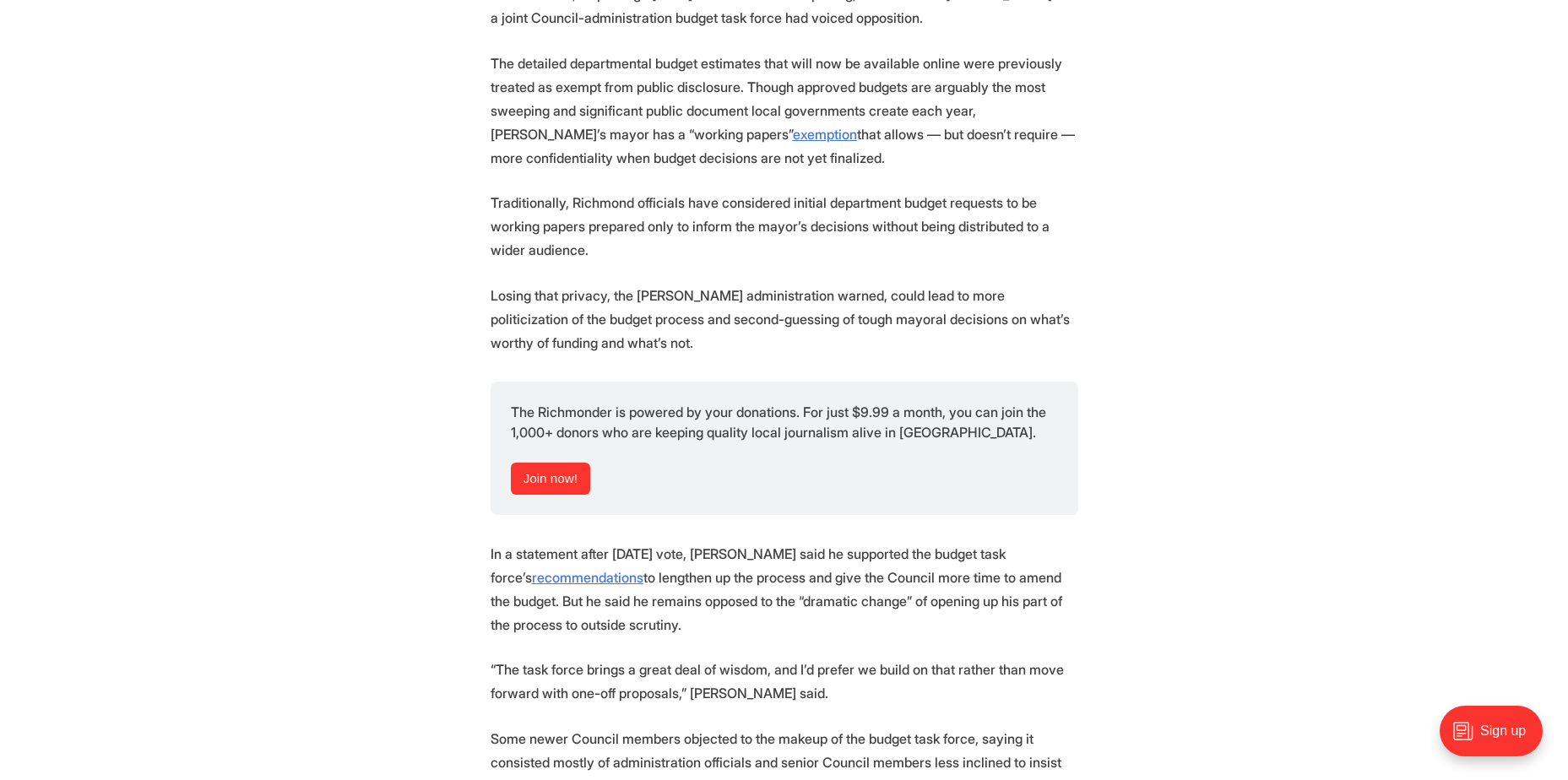
scroll to position [1183, 0]
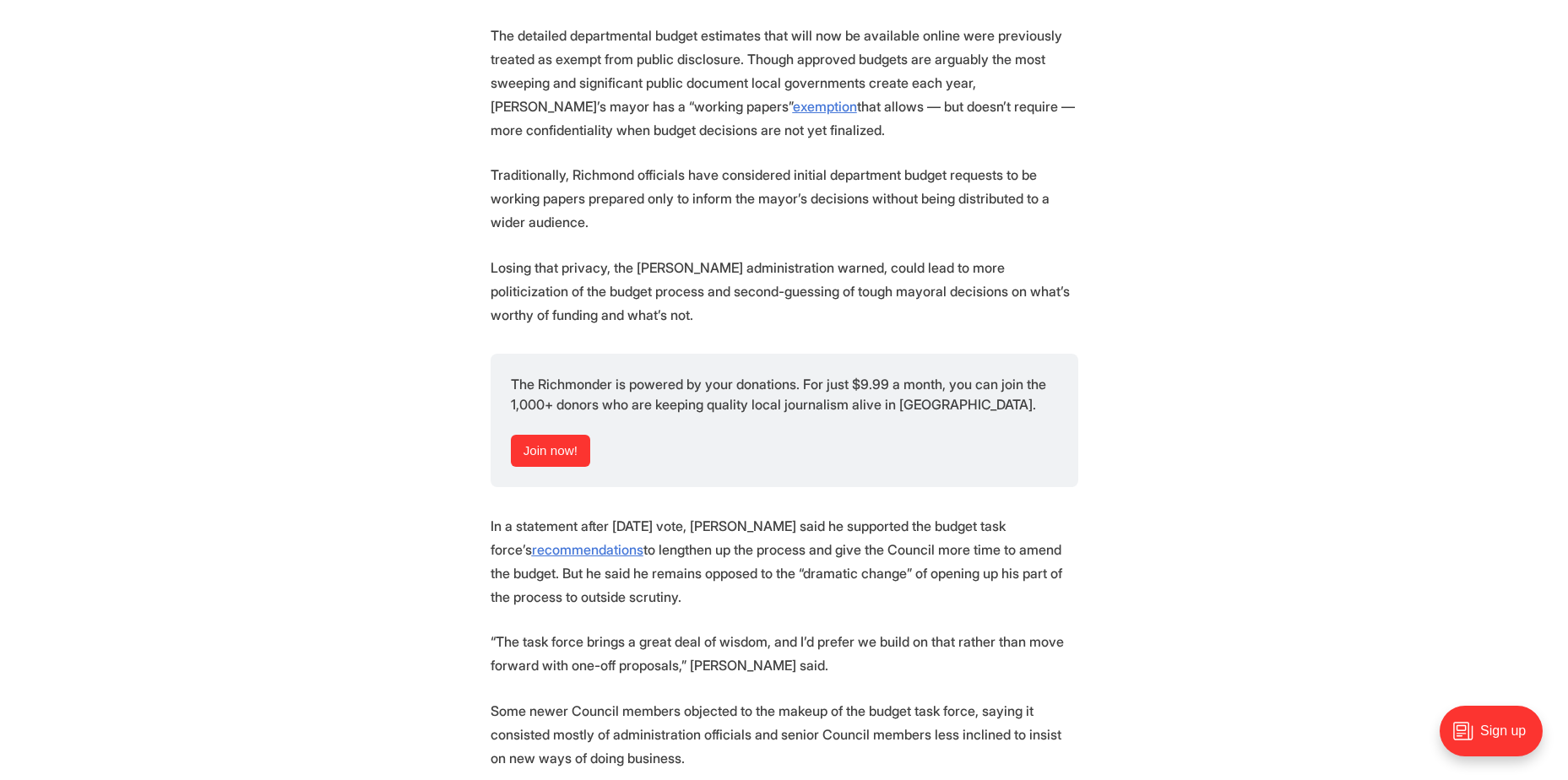
click at [344, 246] on section "The Richmond City Council and the general public will gain access to more detai…" at bounding box center [784, 586] width 1568 height 2190
click at [343, 295] on section "The Richmond City Council and the general public will gain access to more detai…" at bounding box center [784, 586] width 1568 height 2190
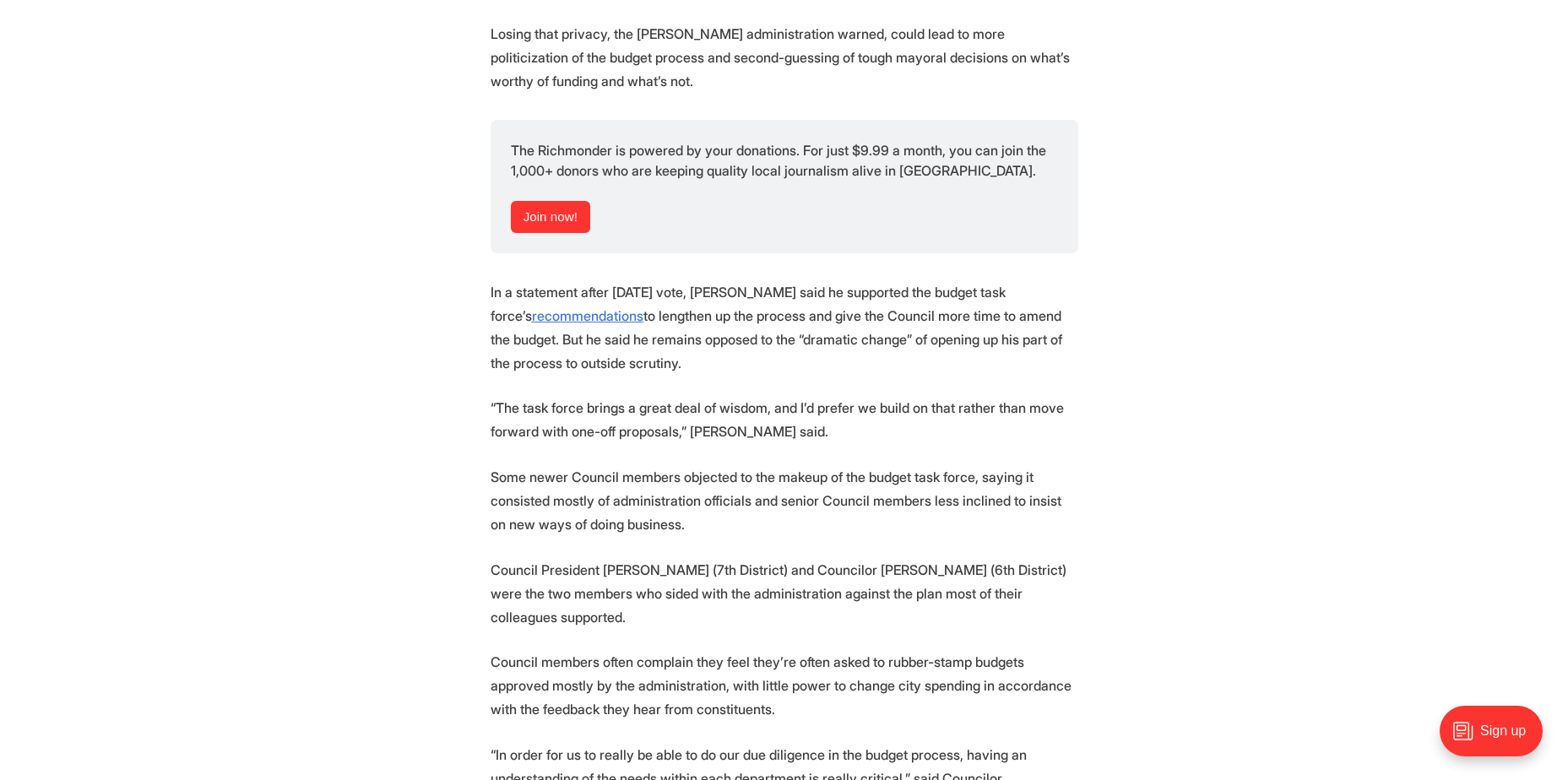
scroll to position [1436, 0]
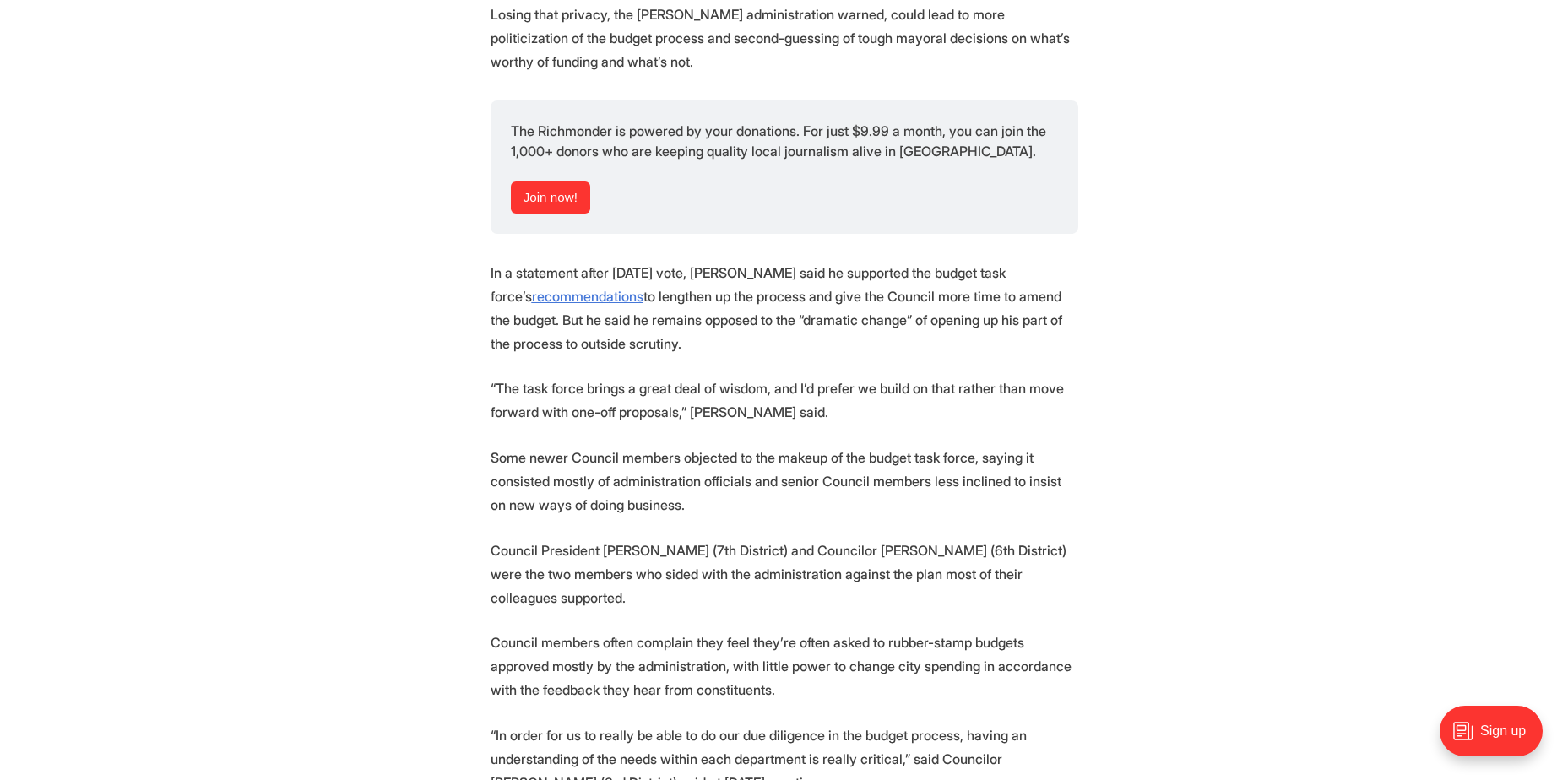
click at [368, 308] on section "The Richmond City Council and the general public will gain access to more detai…" at bounding box center [784, 333] width 1568 height 2190
click at [358, 293] on section "The Richmond City Council and the general public will gain access to more detai…" at bounding box center [784, 333] width 1568 height 2190
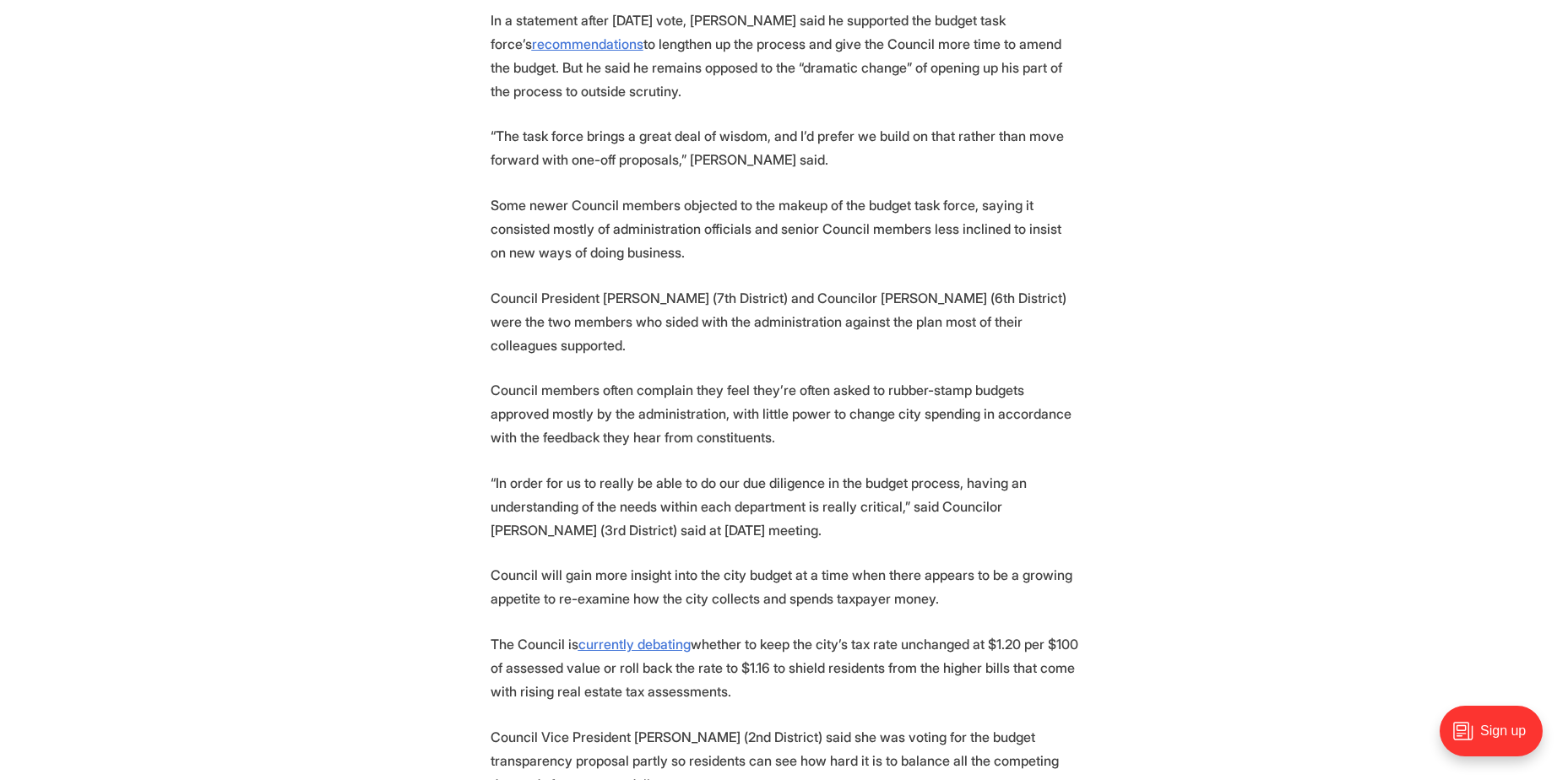
scroll to position [1690, 0]
click at [358, 293] on section "The Richmond City Council and the general public will gain access to more detai…" at bounding box center [784, 79] width 1568 height 2190
click at [359, 318] on section "The Richmond City Council and the general public will gain access to more detai…" at bounding box center [784, 79] width 1568 height 2190
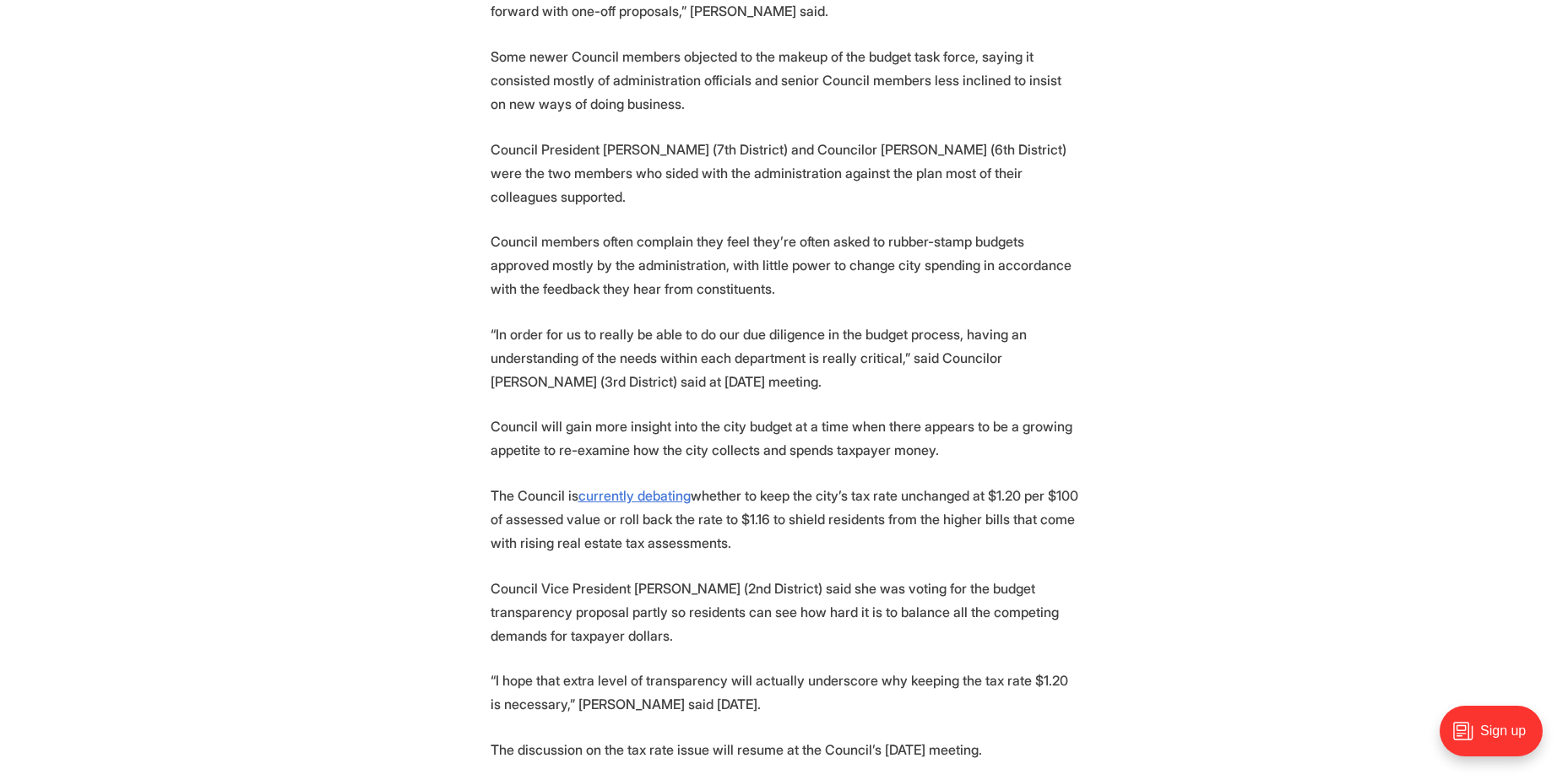
scroll to position [1858, 0]
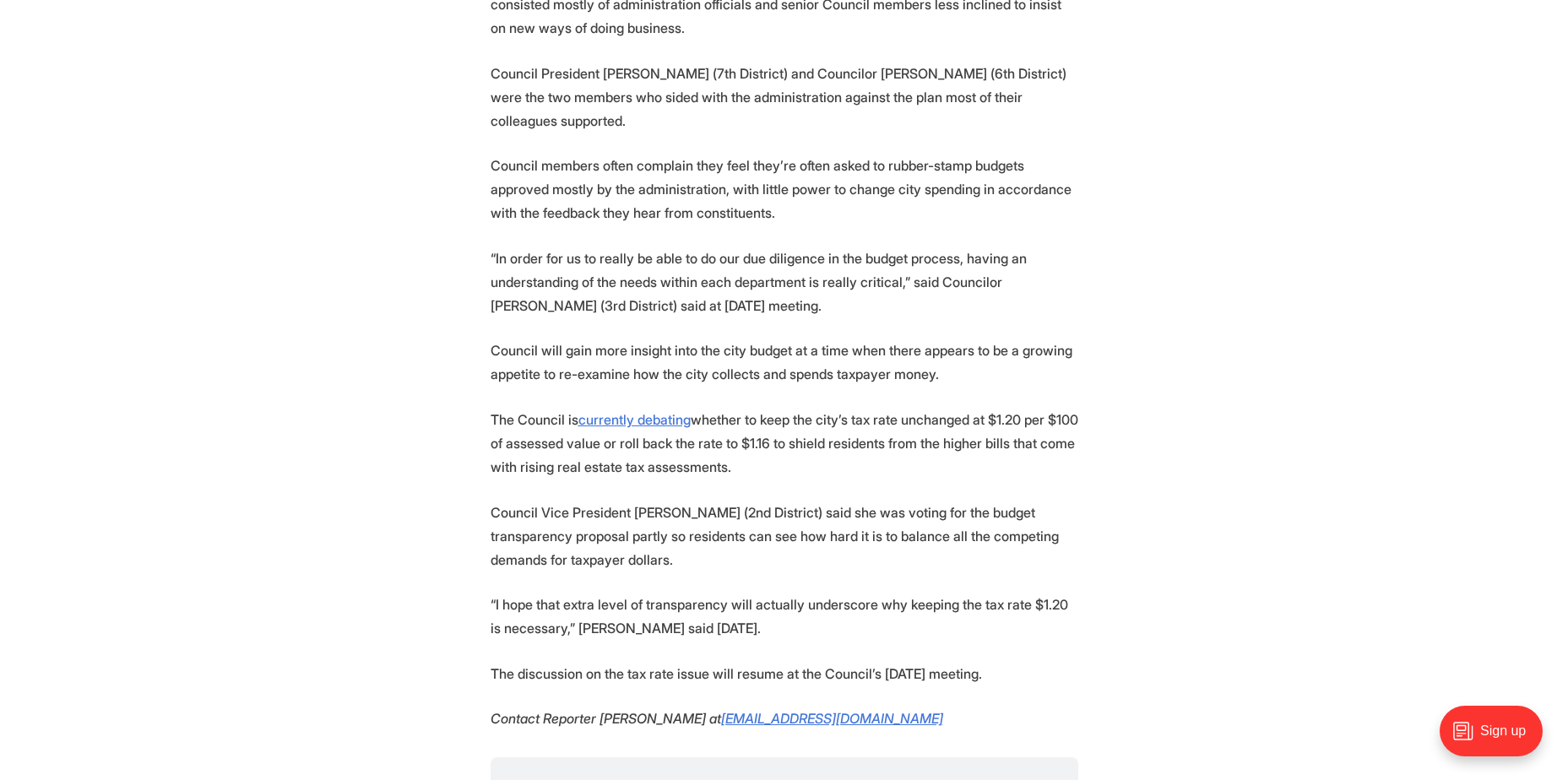
scroll to position [1942, 0]
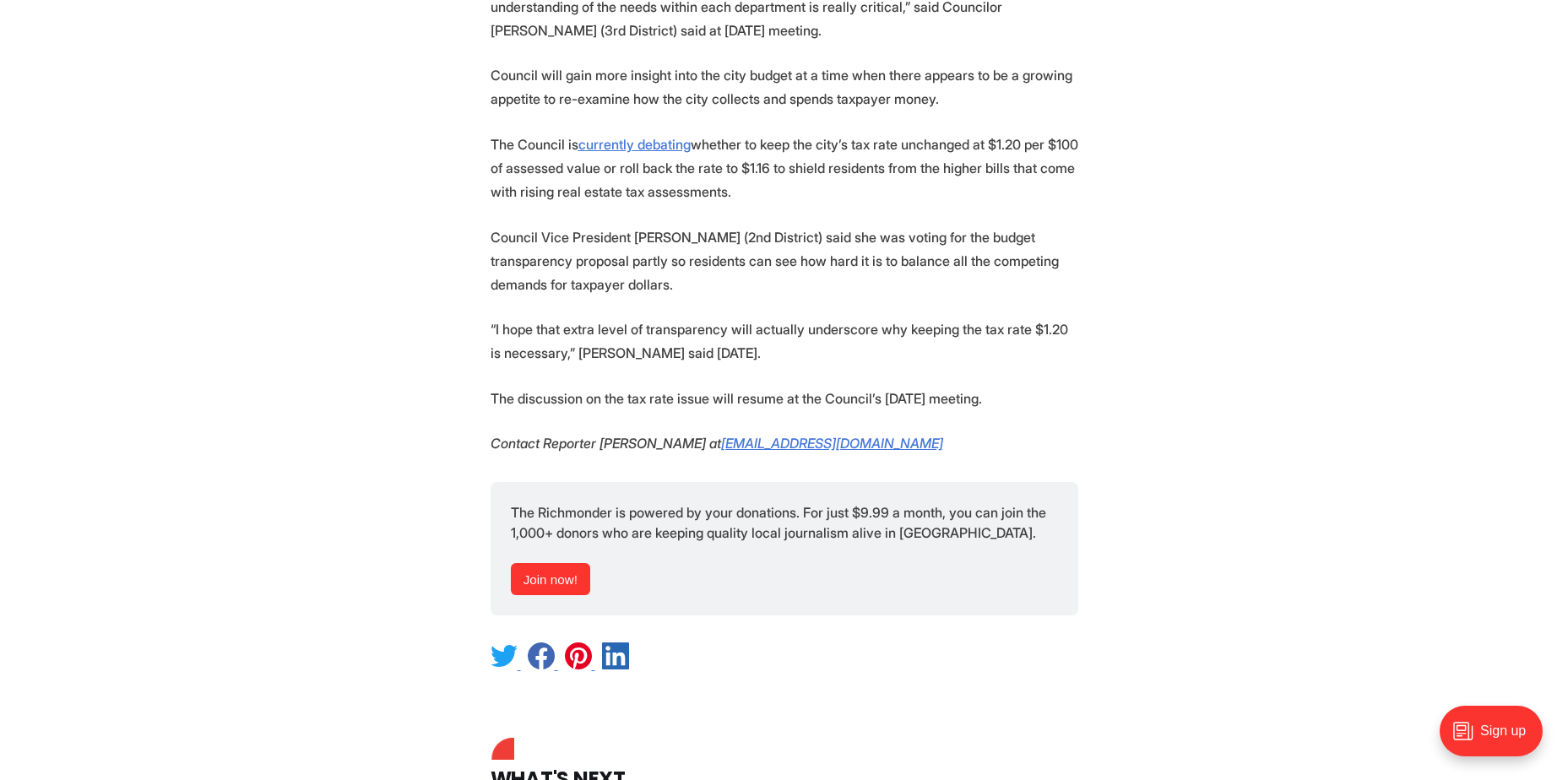
scroll to position [2281, 0]
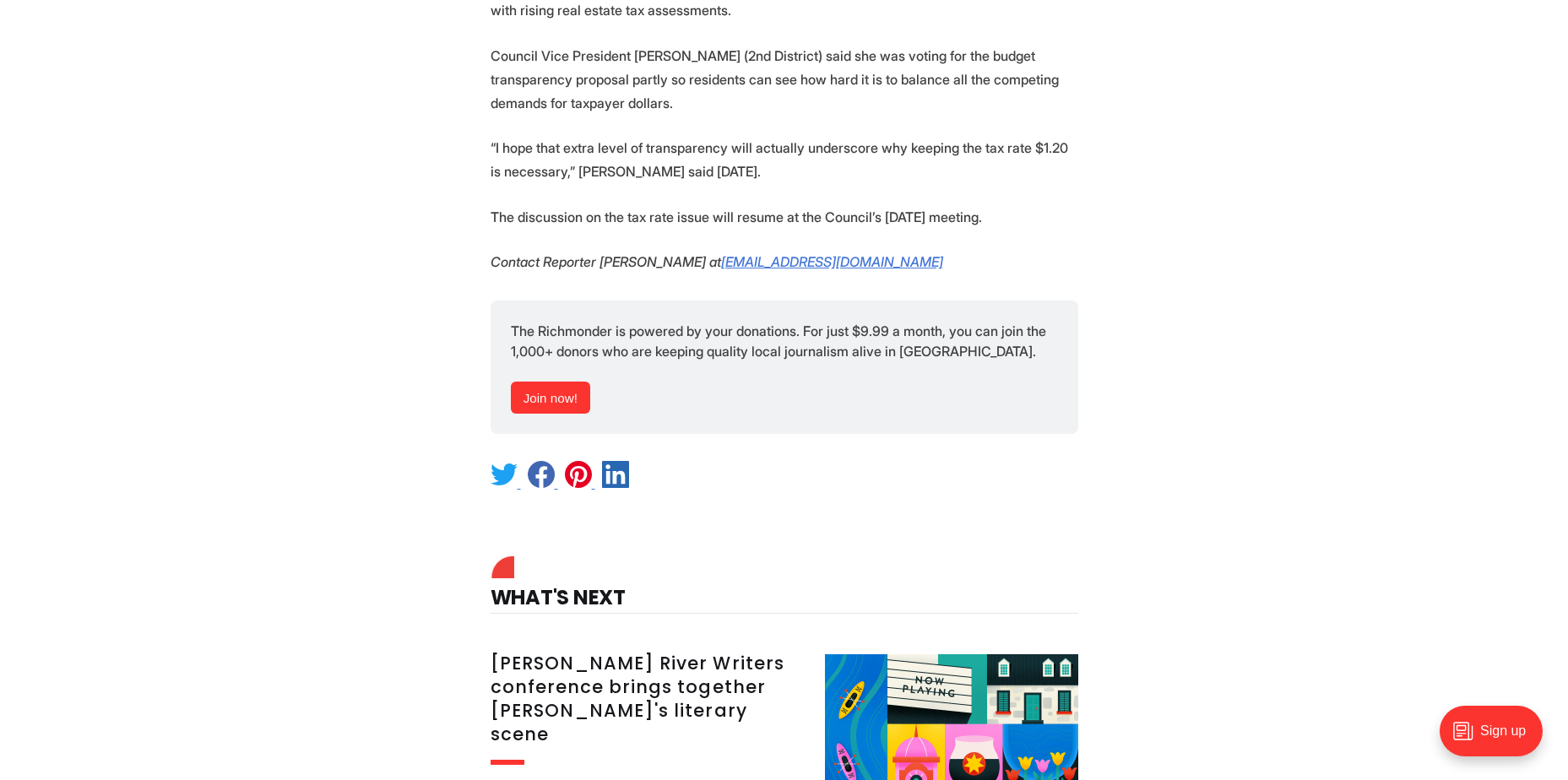
scroll to position [2702, 0]
